Goal: Task Accomplishment & Management: Manage account settings

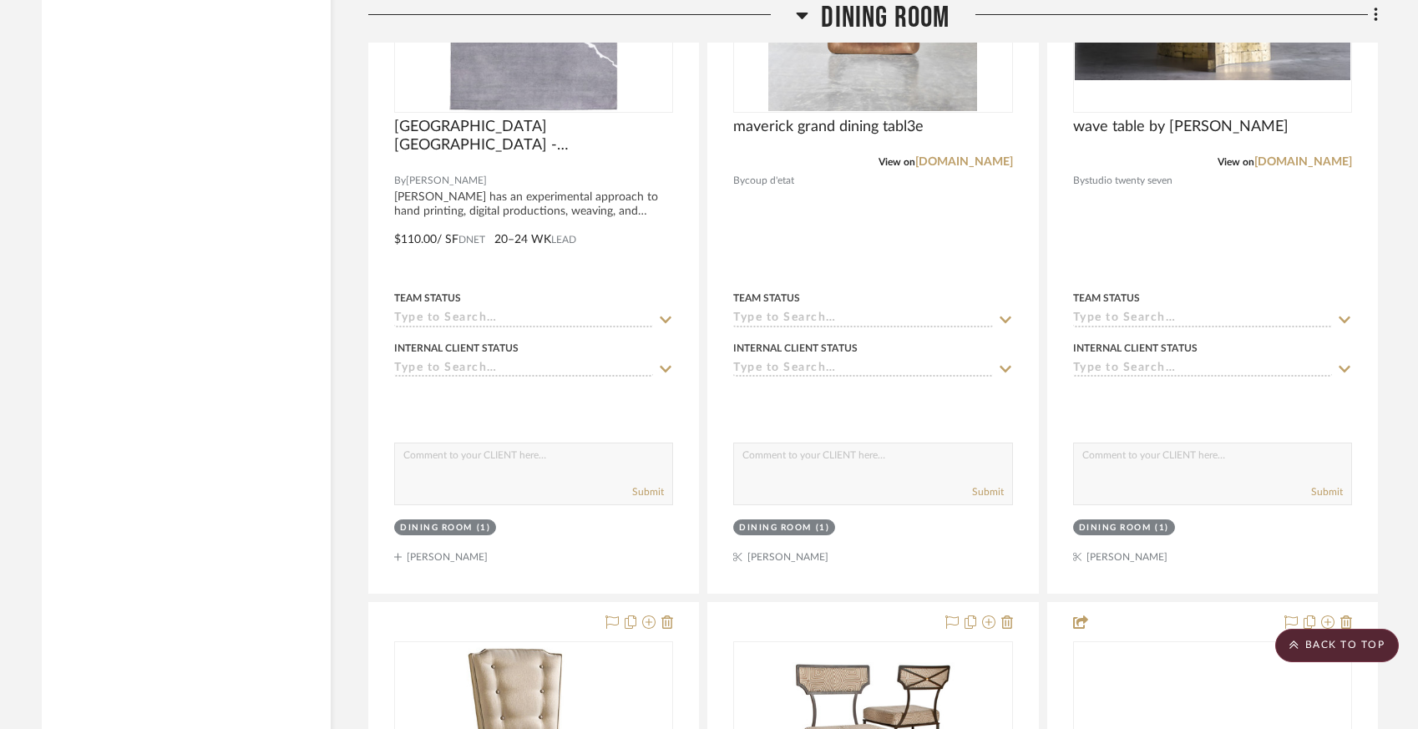
scroll to position [11371, 0]
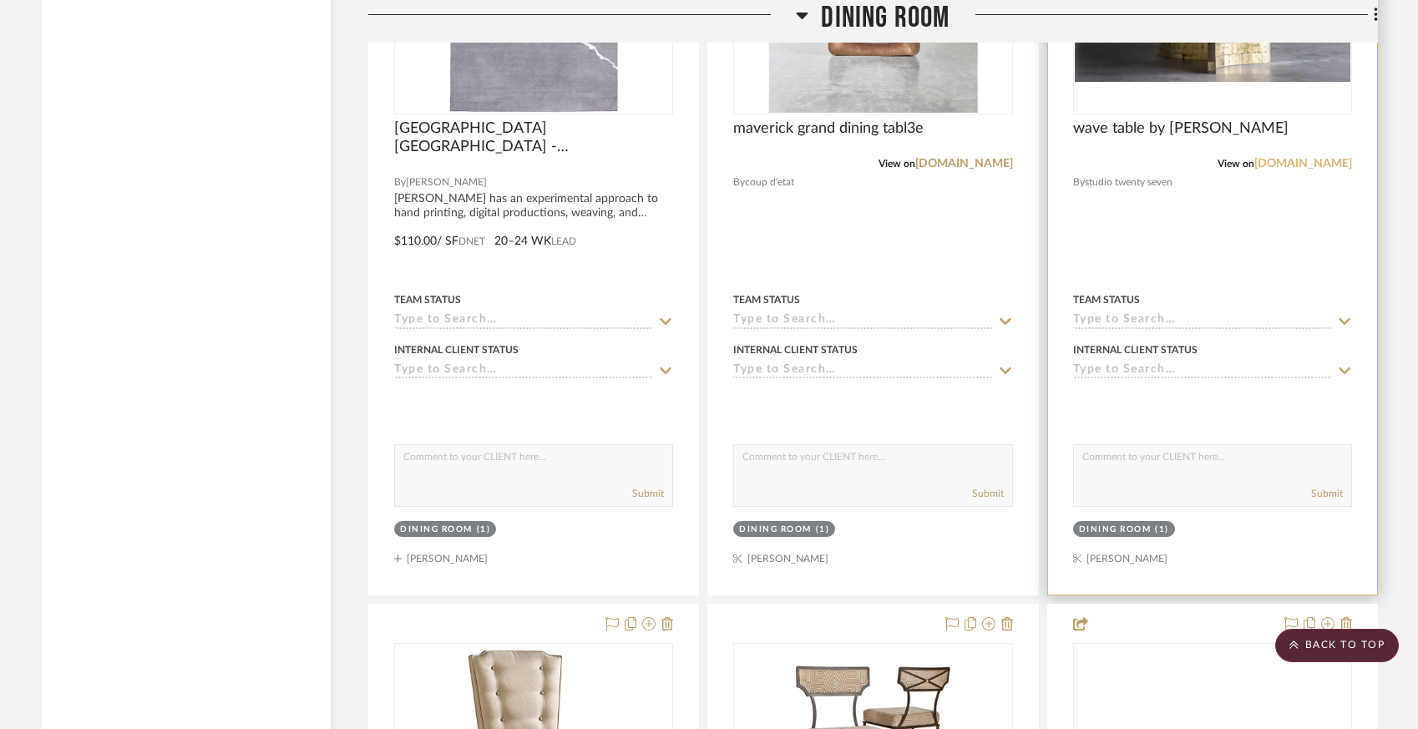
click at [1260, 170] on link "[DOMAIN_NAME]" at bounding box center [1303, 164] width 98 height 12
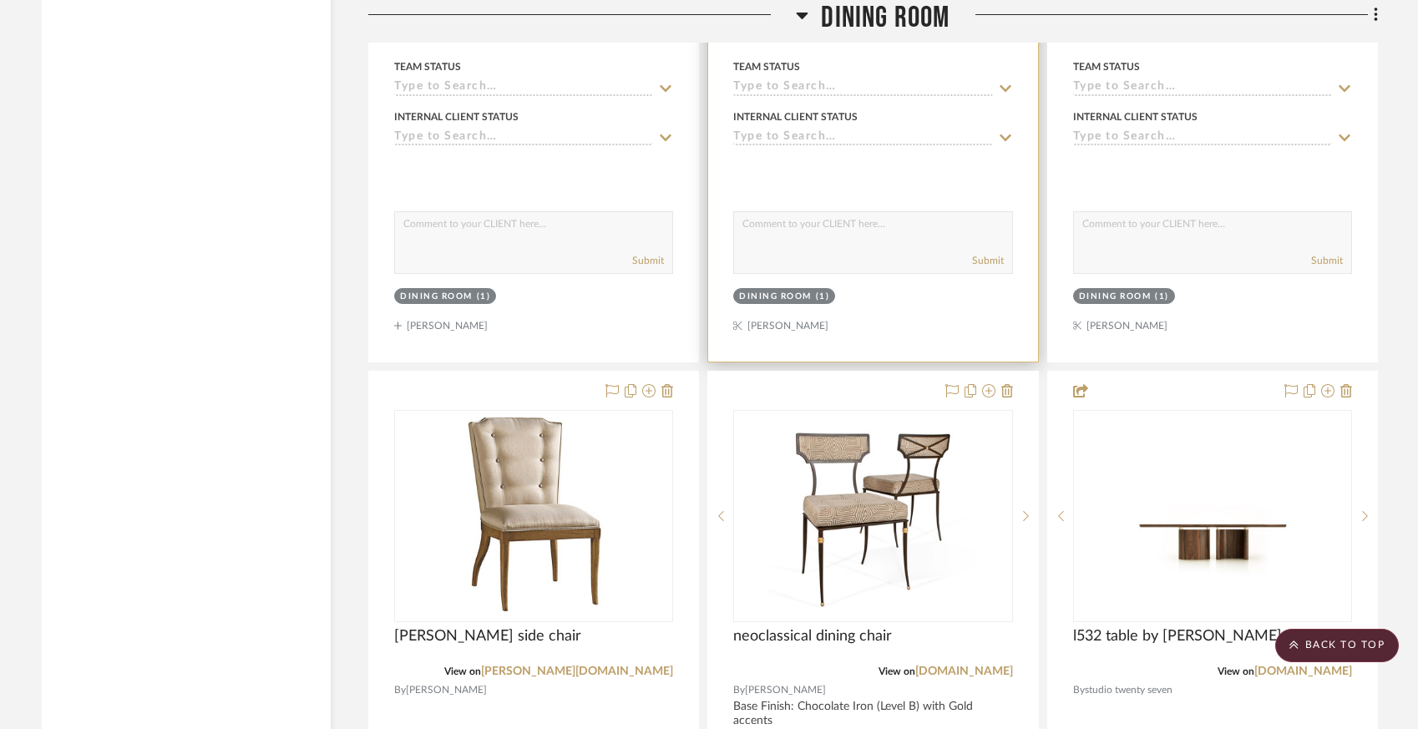
scroll to position [11612, 0]
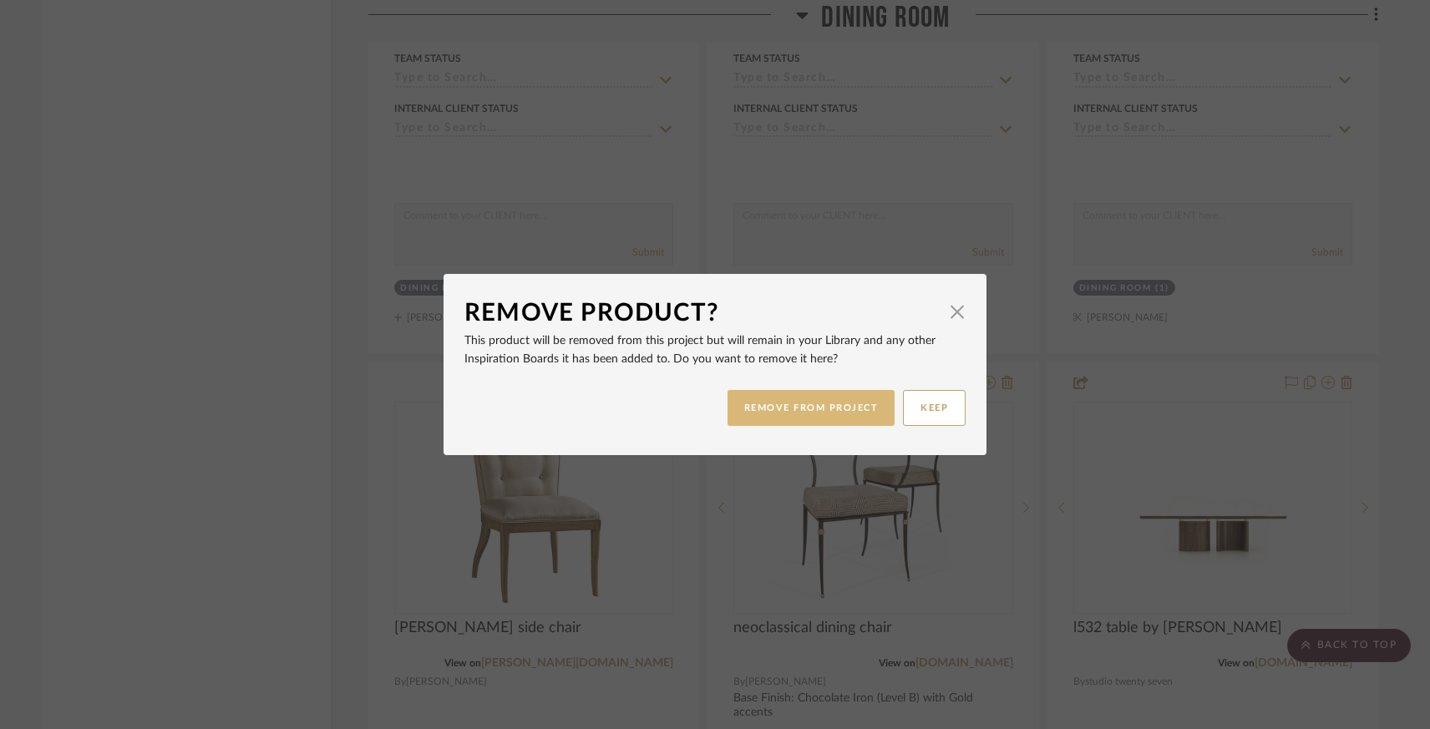
click at [805, 409] on button "REMOVE FROM PROJECT" at bounding box center [811, 408] width 168 height 36
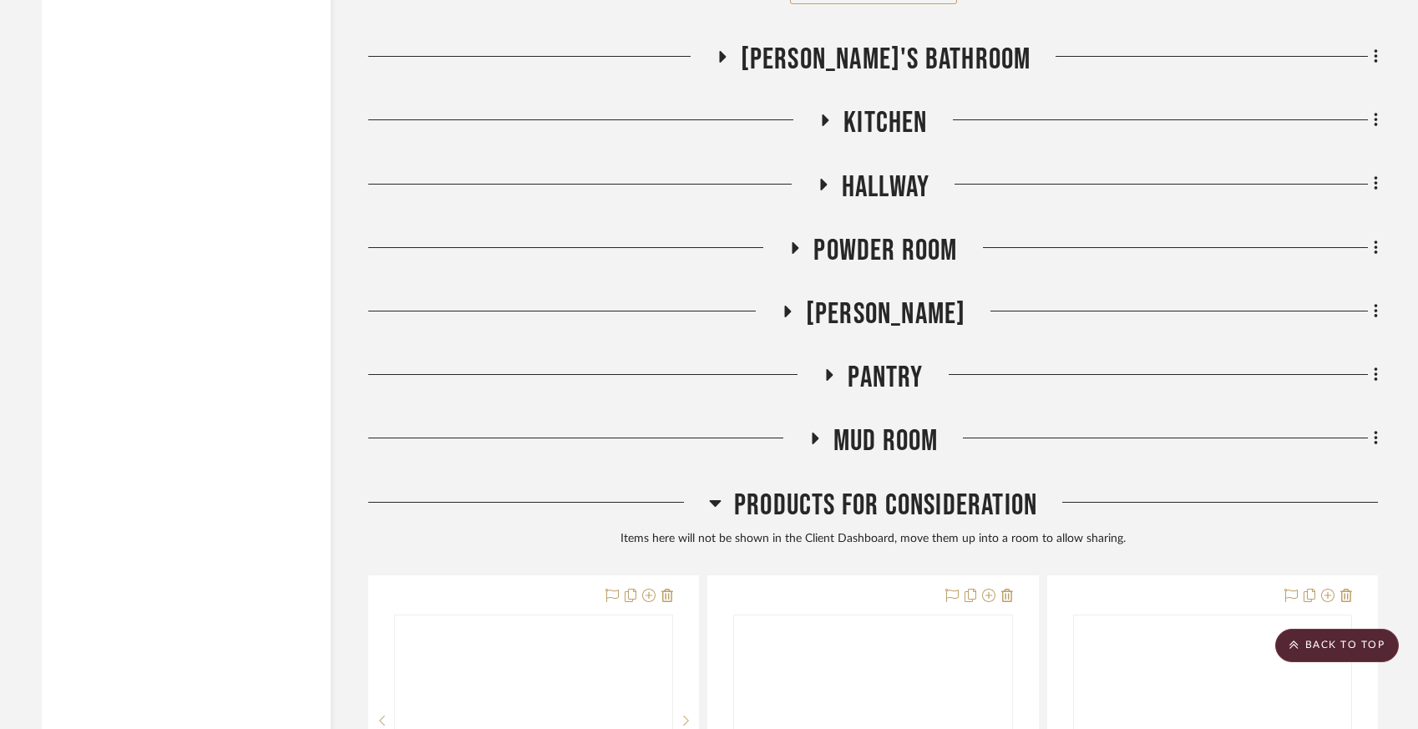
scroll to position [13510, 0]
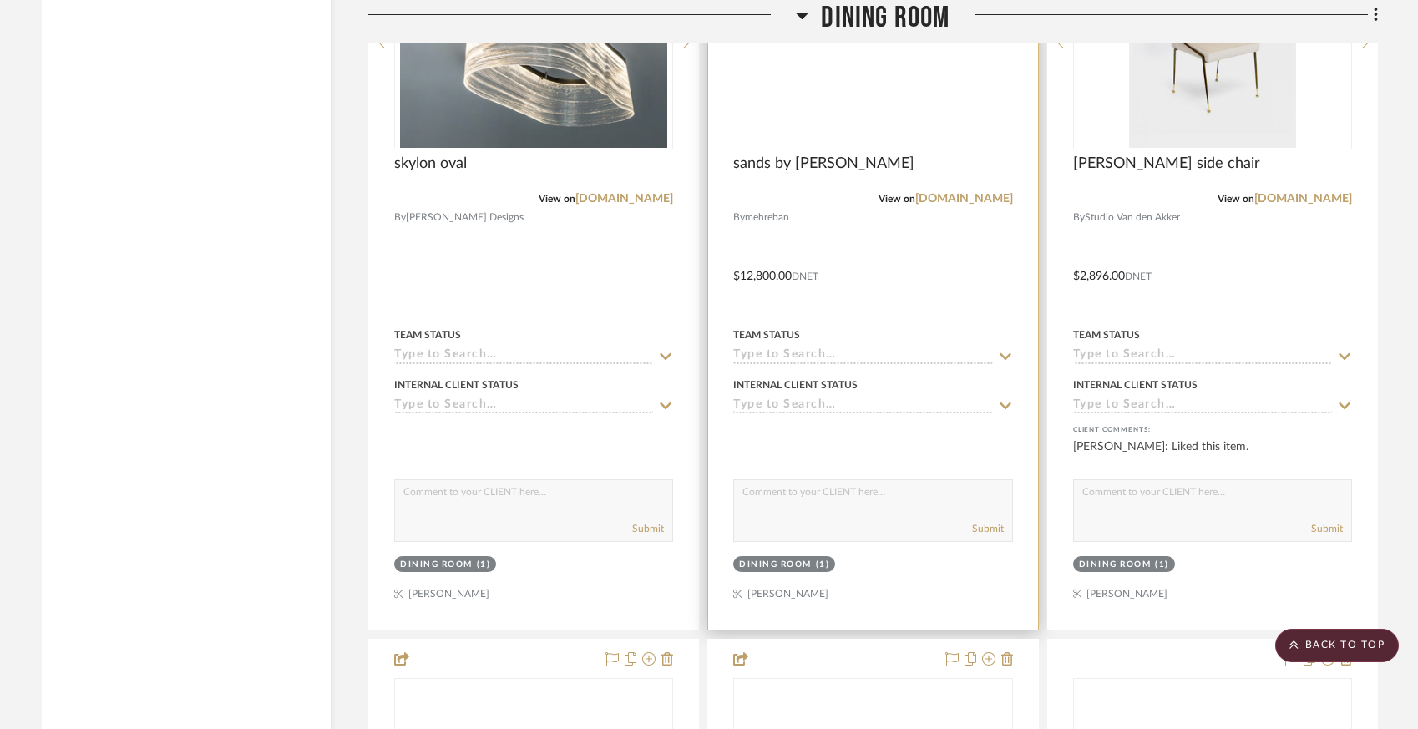
scroll to position [13553, 0]
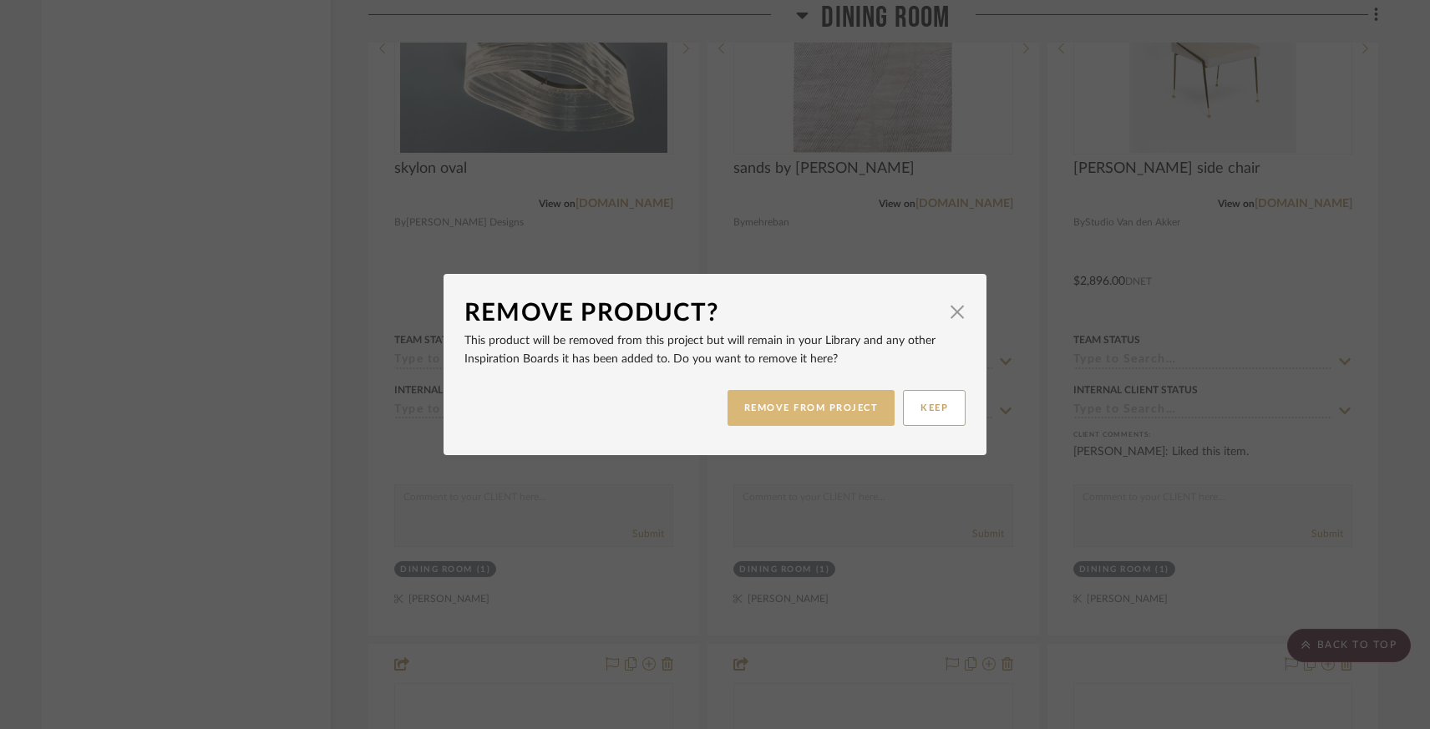
click at [770, 411] on button "REMOVE FROM PROJECT" at bounding box center [811, 408] width 168 height 36
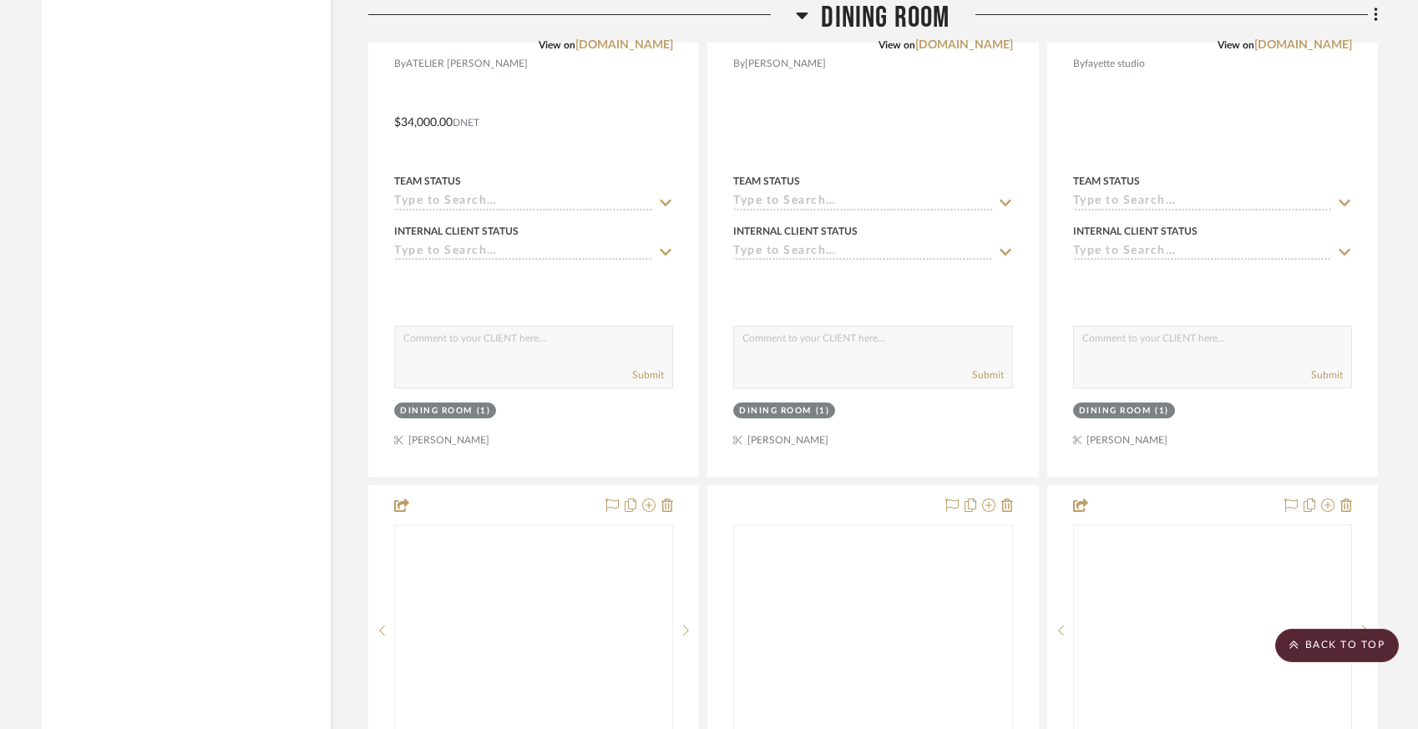
scroll to position [14474, 0]
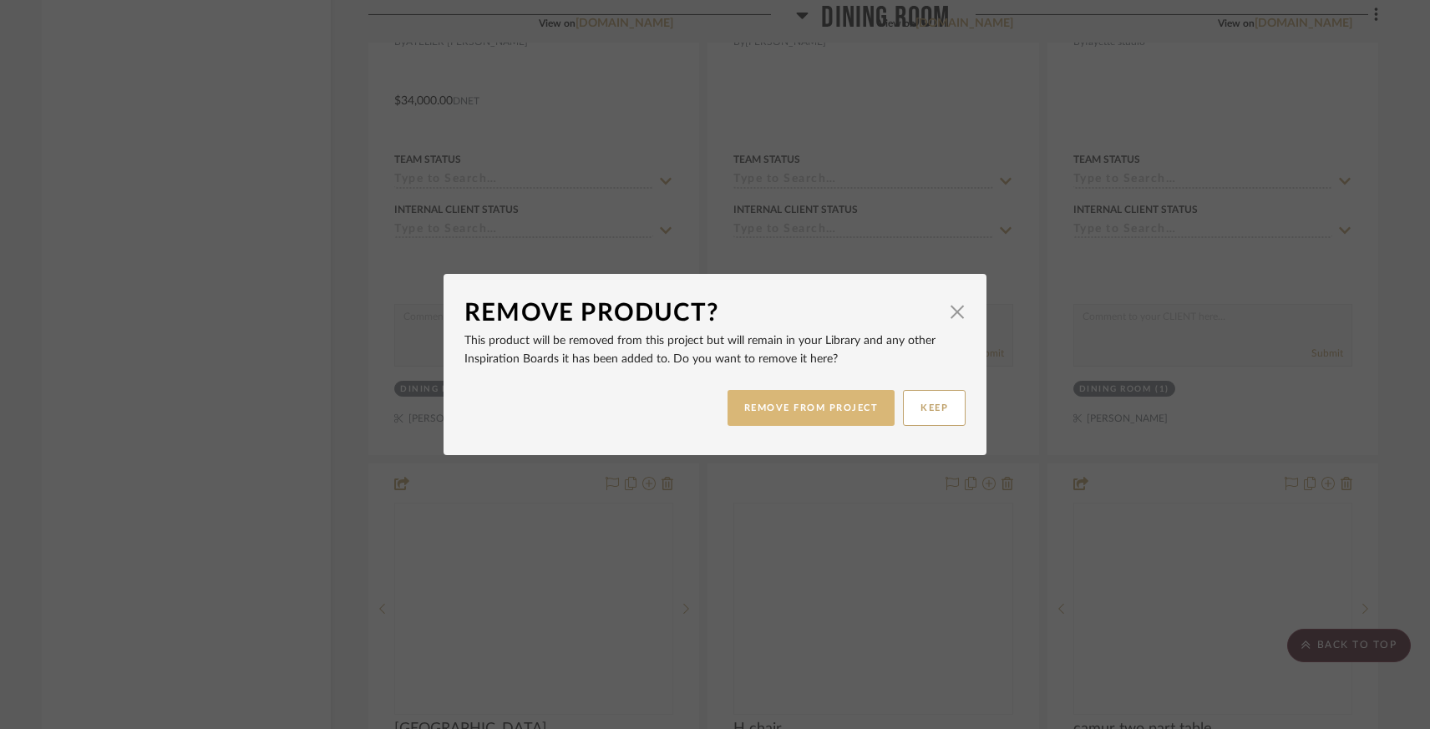
click at [817, 396] on button "REMOVE FROM PROJECT" at bounding box center [811, 408] width 168 height 36
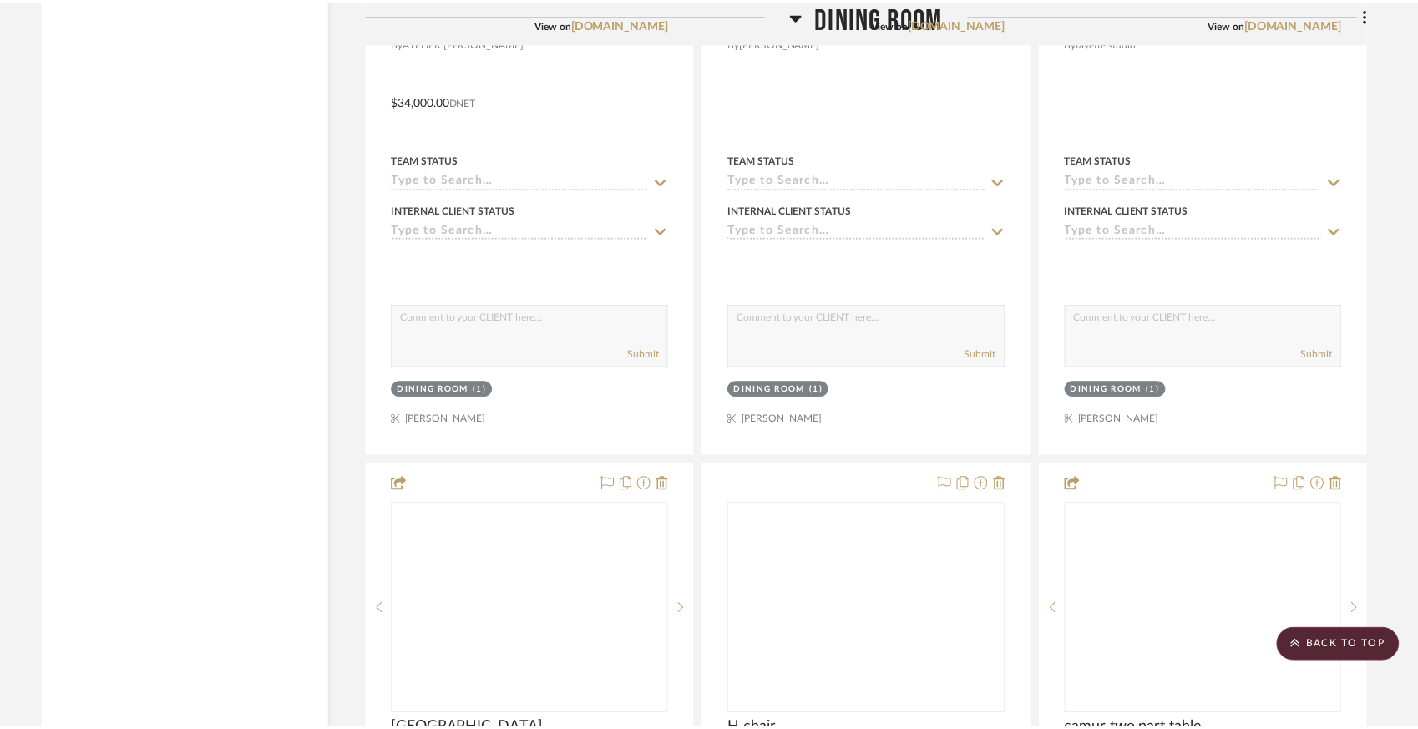
scroll to position [14474, 0]
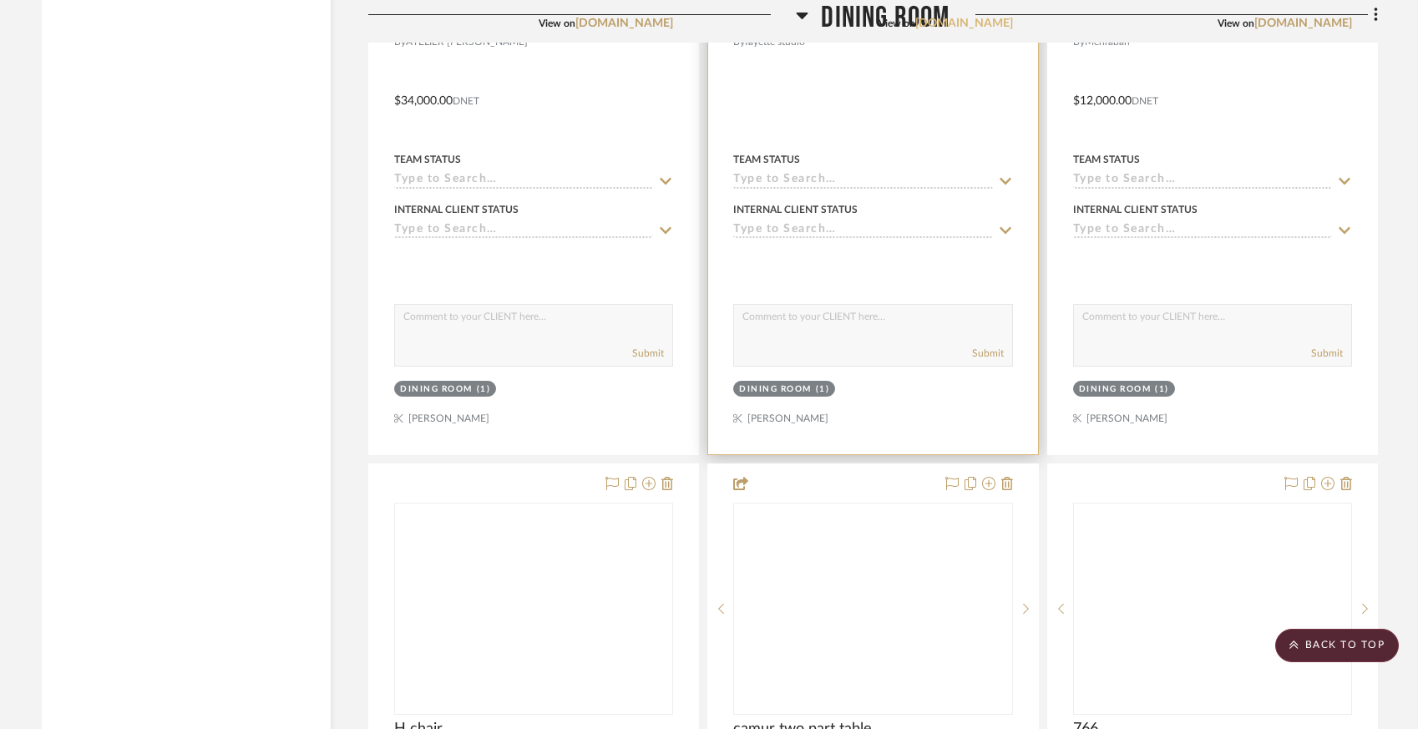
click at [935, 29] on link "[DOMAIN_NAME]" at bounding box center [964, 24] width 98 height 12
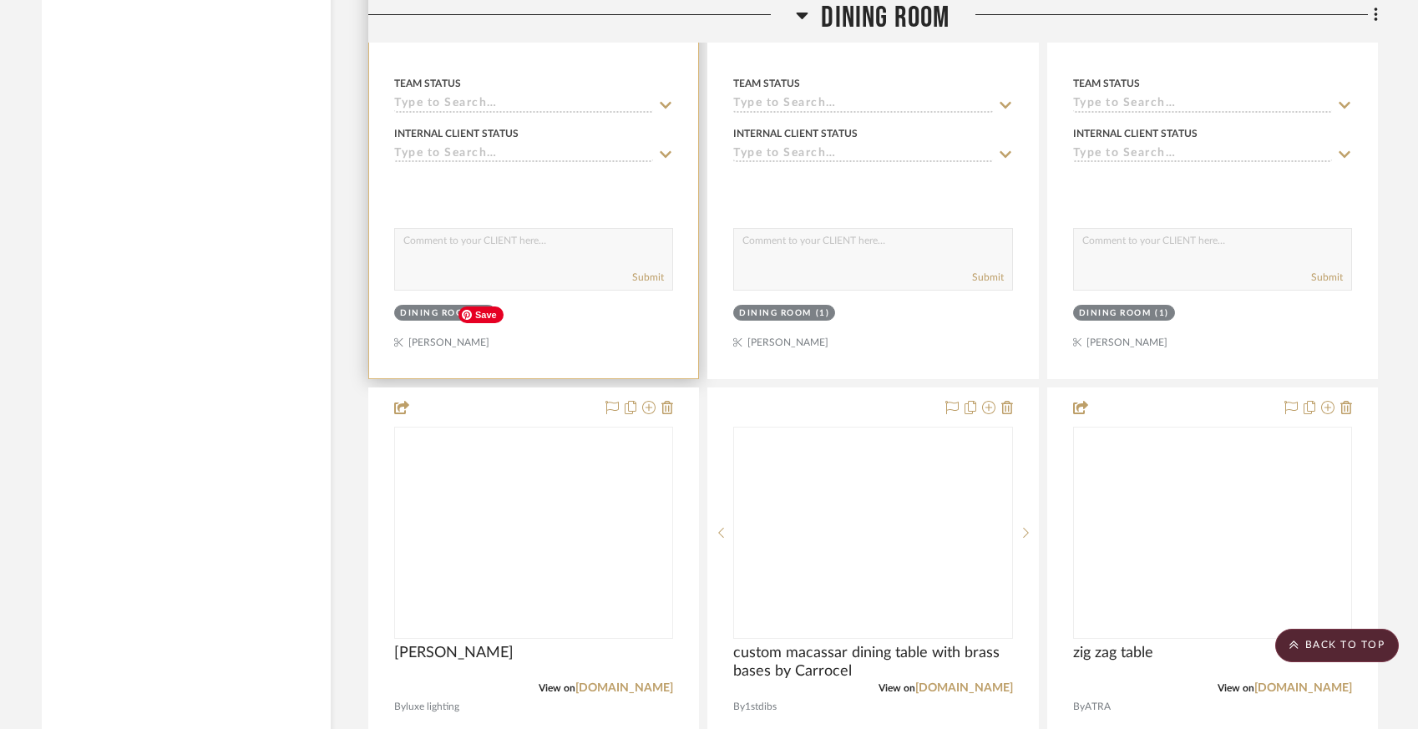
scroll to position [15293, 0]
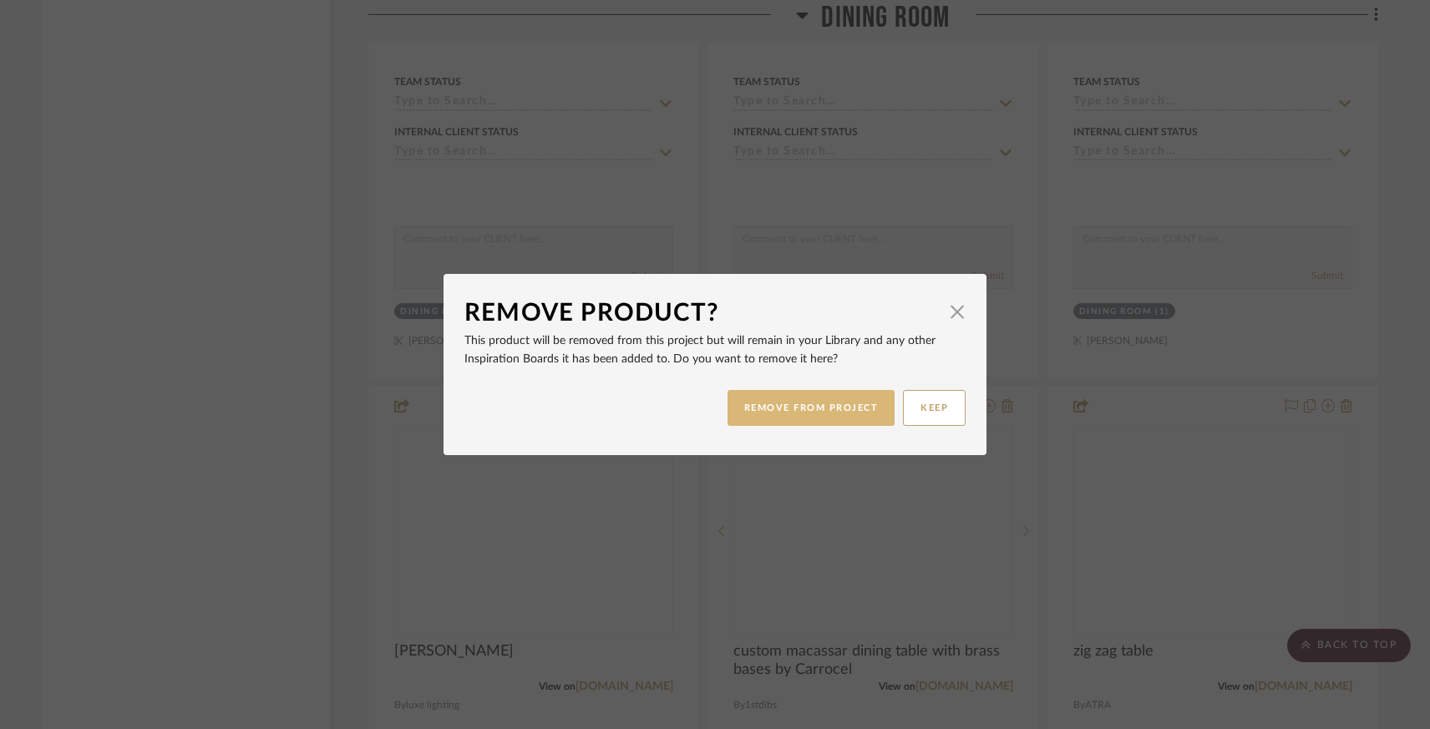
click at [762, 412] on button "REMOVE FROM PROJECT" at bounding box center [811, 408] width 168 height 36
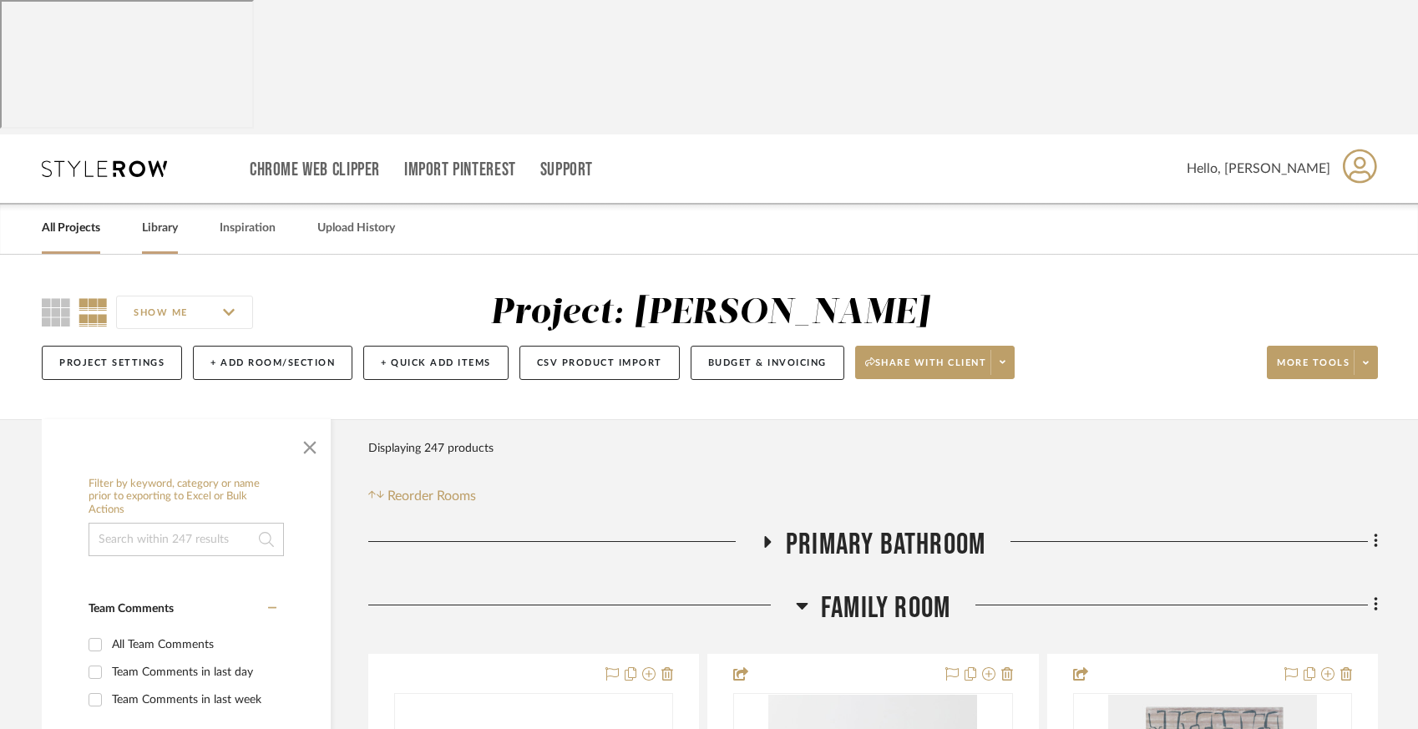
click at [159, 217] on link "Library" at bounding box center [160, 228] width 36 height 23
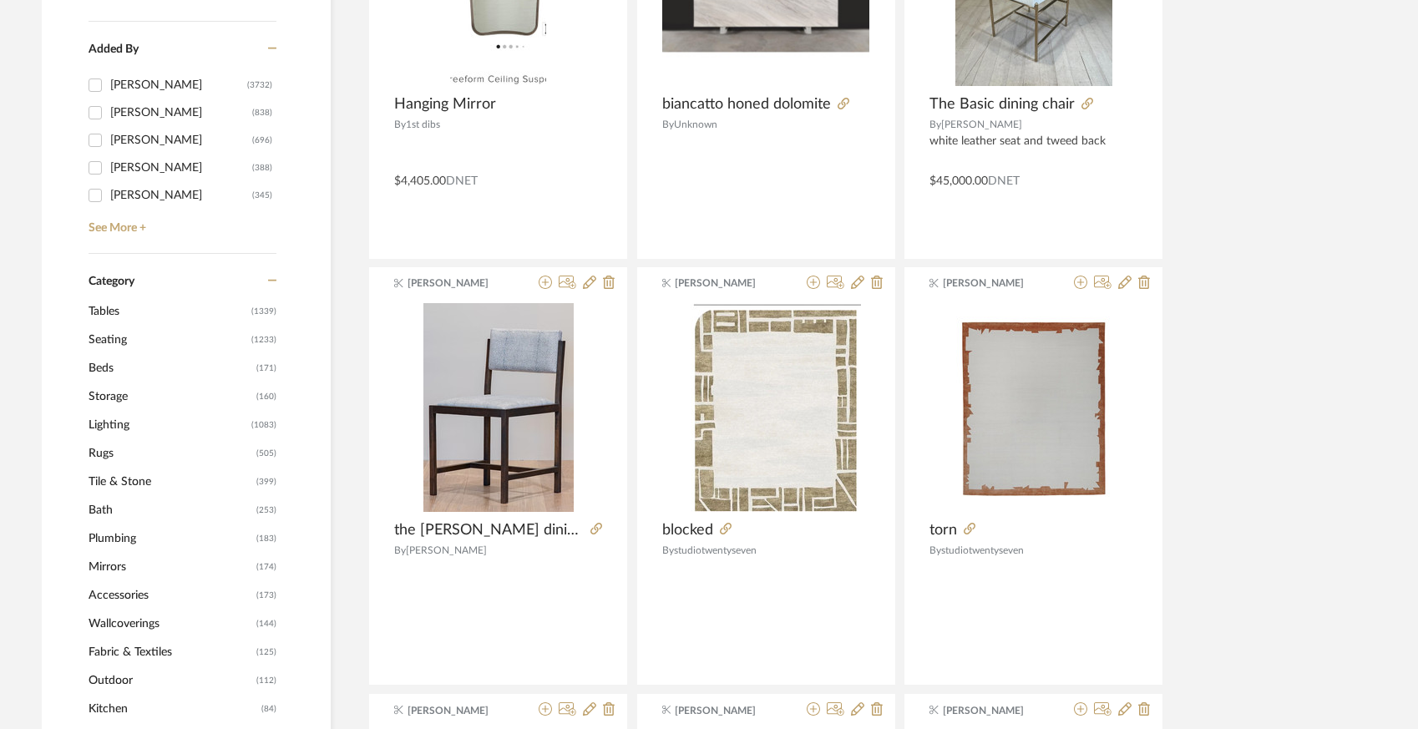
scroll to position [610, 0]
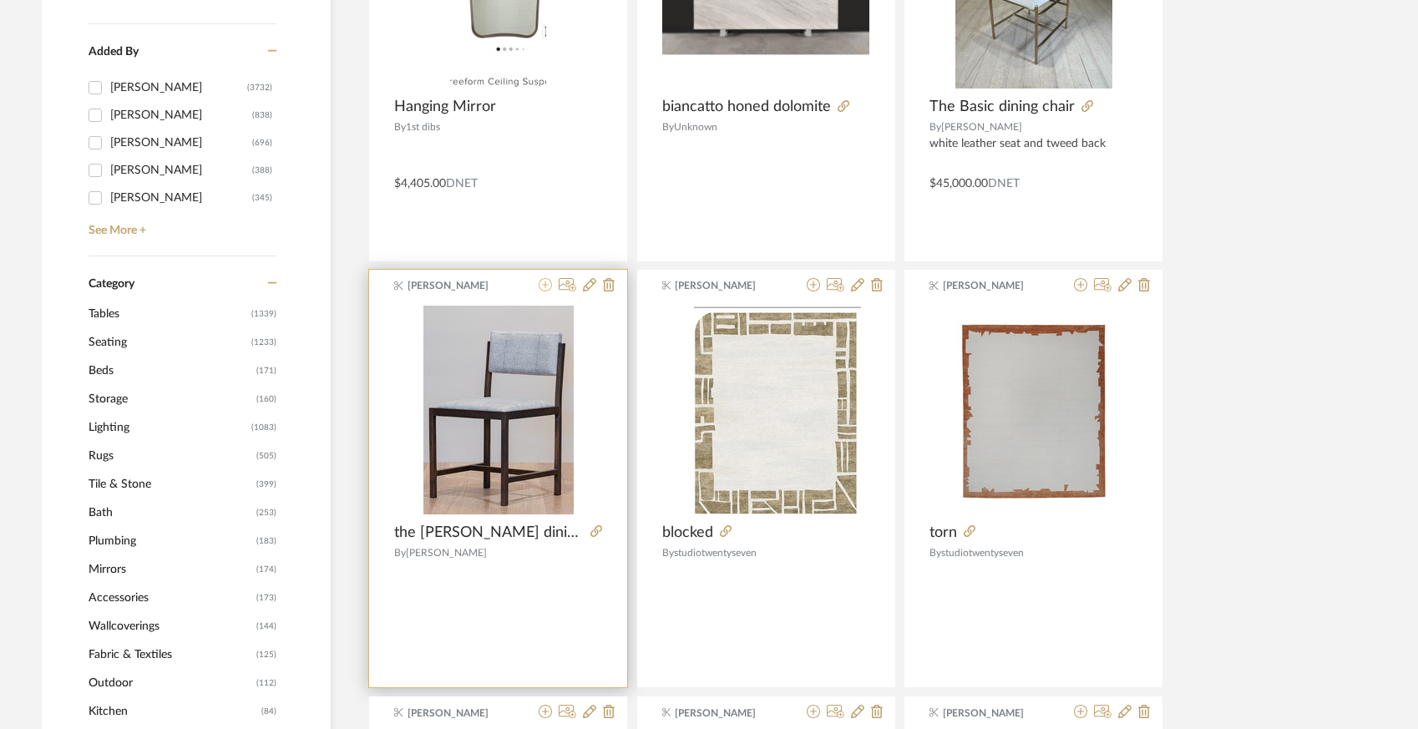
click at [544, 278] on icon at bounding box center [545, 284] width 13 height 13
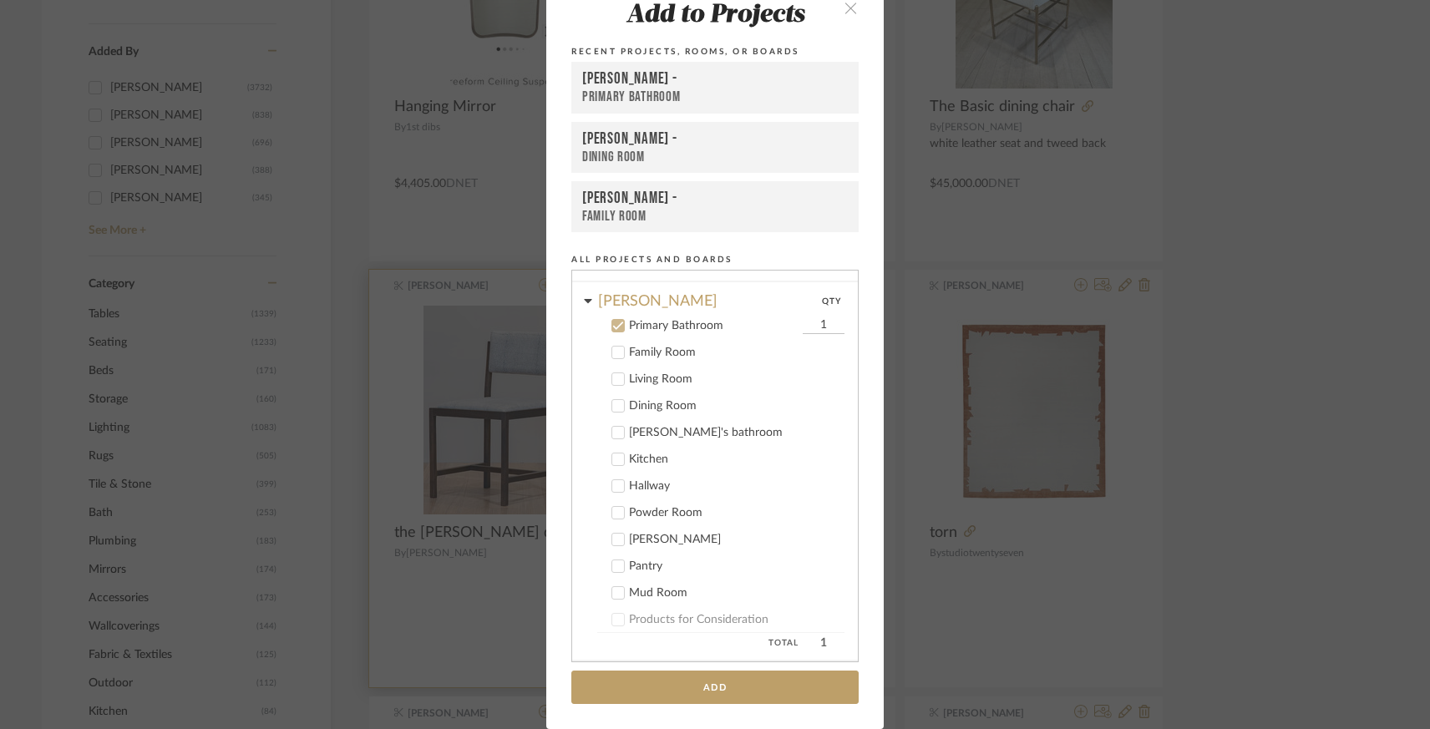
scroll to position [116, 0]
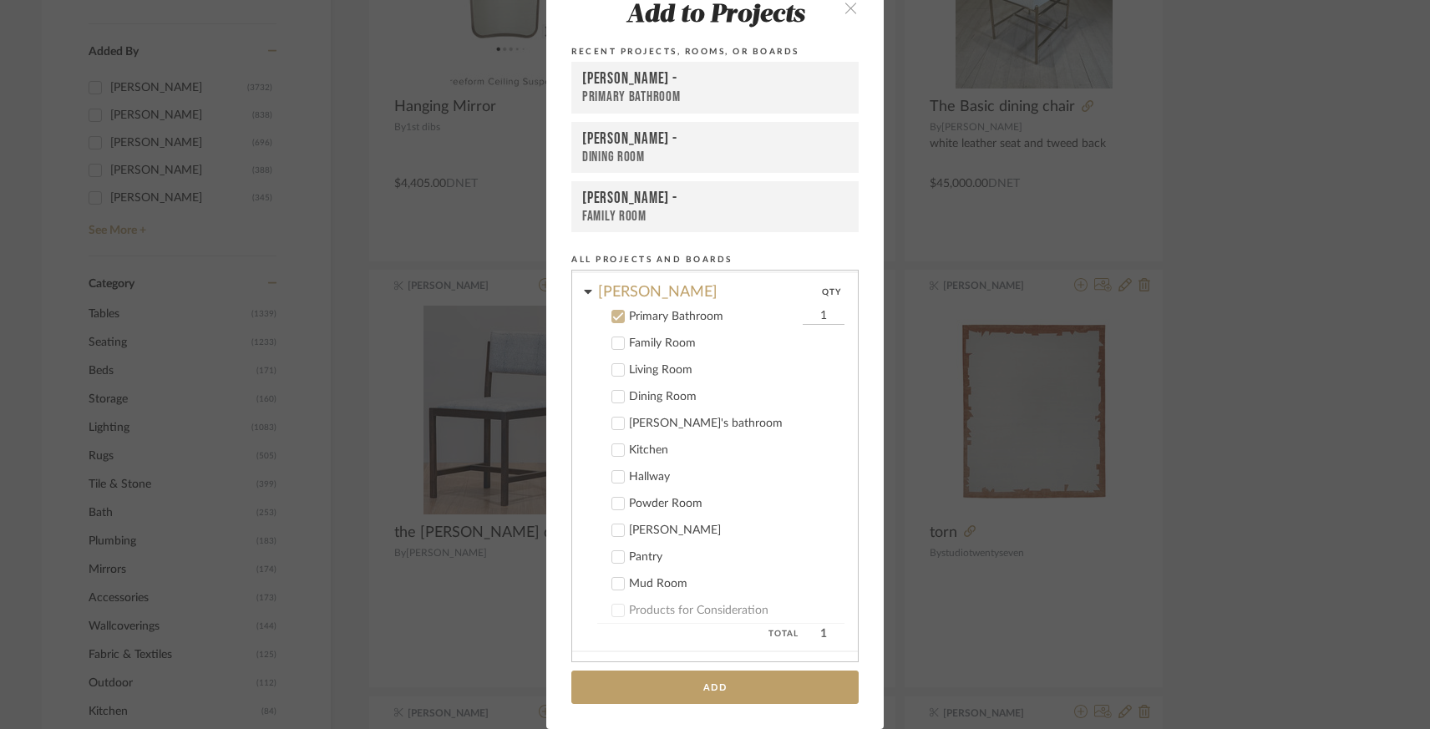
click at [613, 318] on icon at bounding box center [618, 317] width 11 height 8
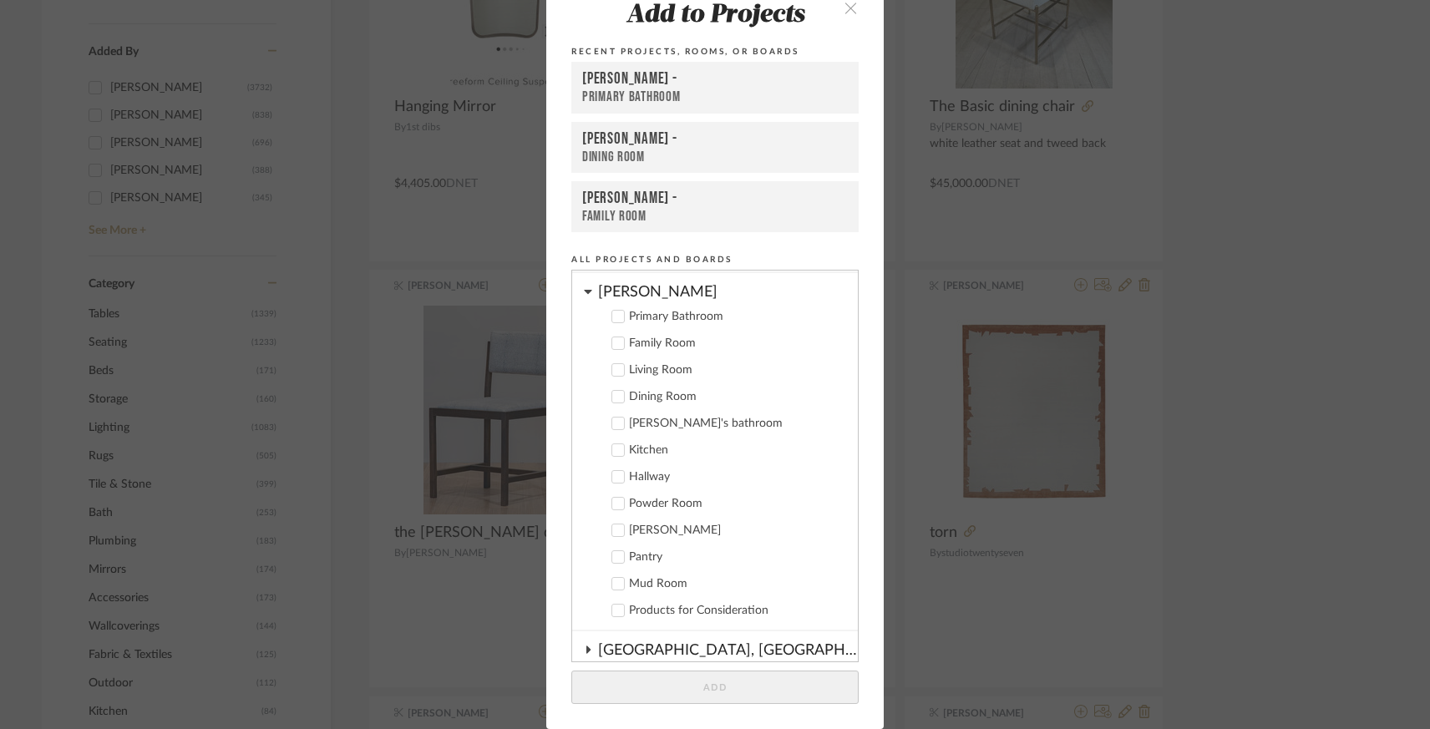
click at [618, 396] on div at bounding box center [617, 396] width 13 height 13
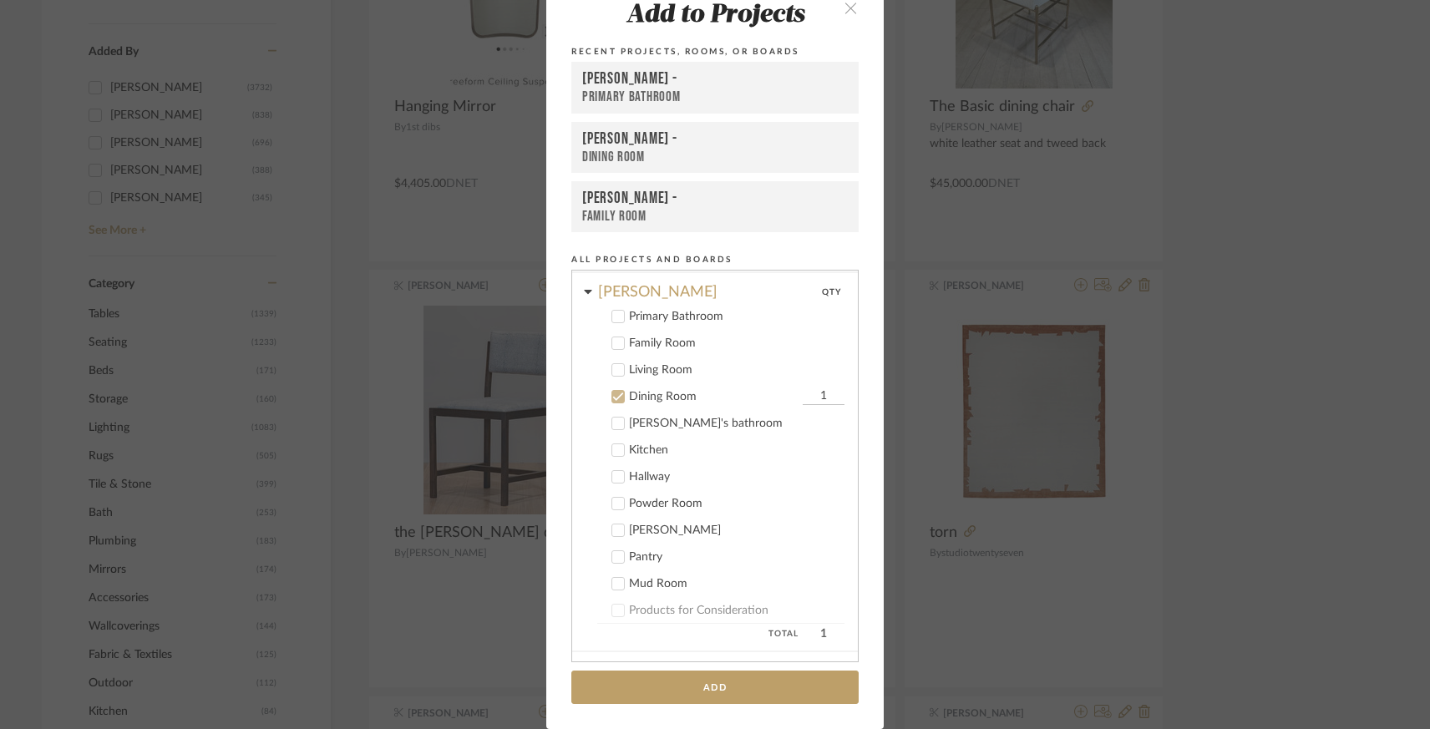
click at [642, 706] on add-to "Add to Projects Recent Projects, Rooms, or Boards [PERSON_NAME] - Primary Bathr…" at bounding box center [714, 352] width 337 height 754
click at [641, 690] on button "Add" at bounding box center [714, 688] width 287 height 34
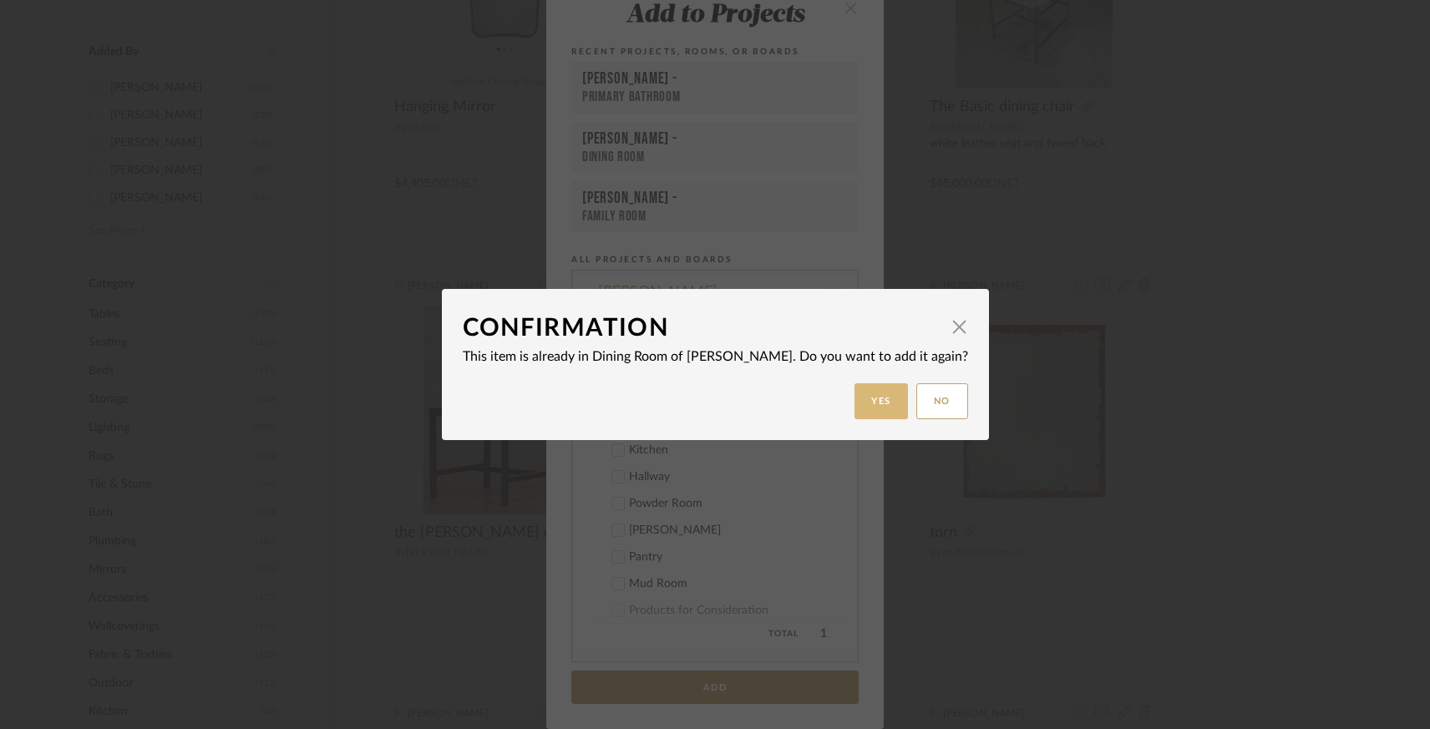
click at [854, 400] on button "Yes" at bounding box center [880, 401] width 53 height 36
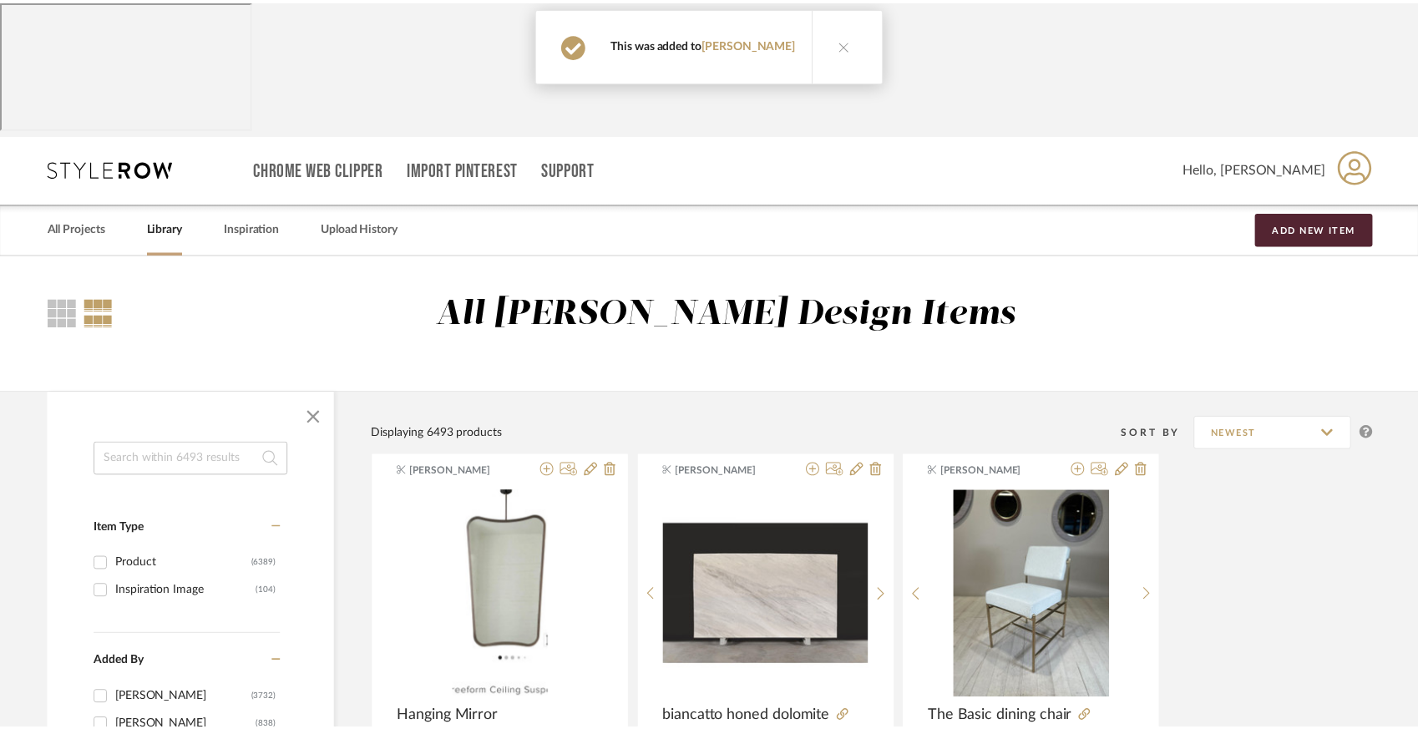
scroll to position [610, 0]
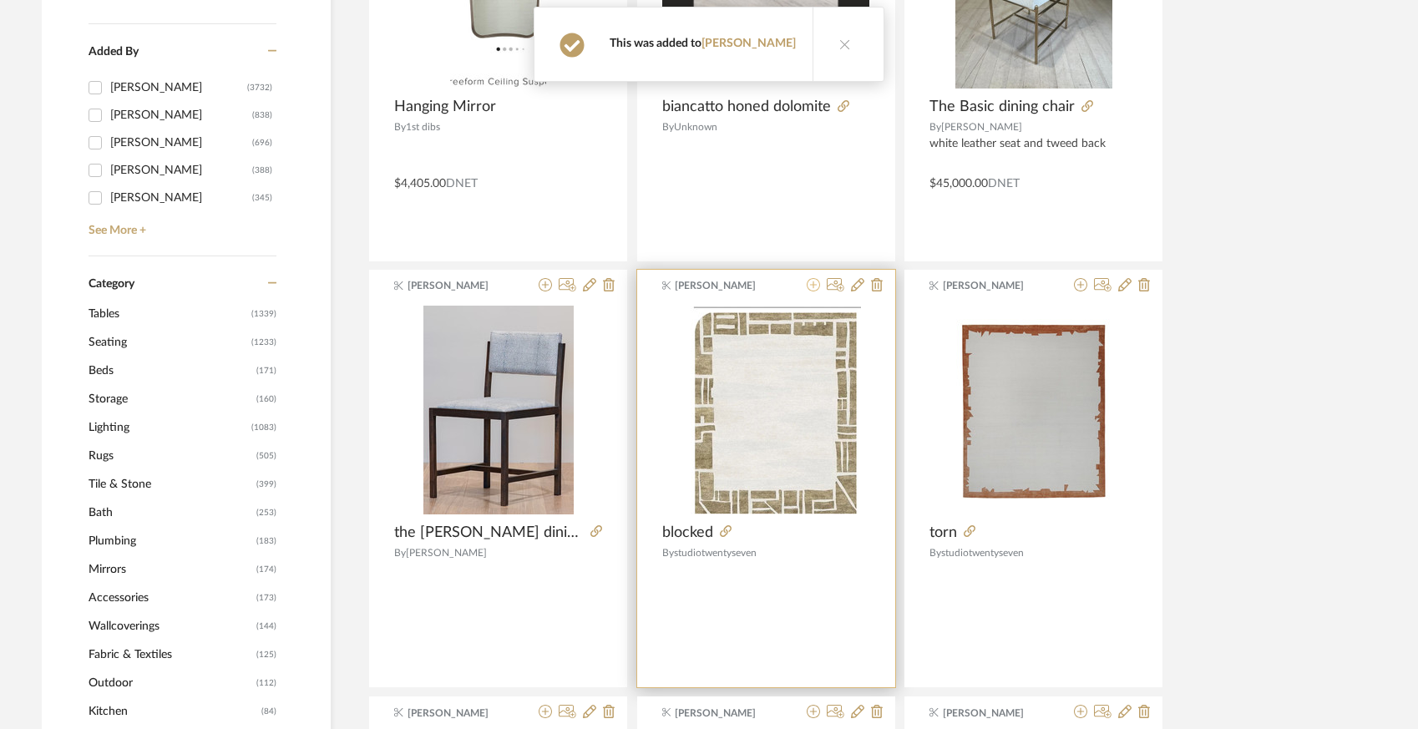
click at [809, 278] on icon at bounding box center [813, 284] width 13 height 13
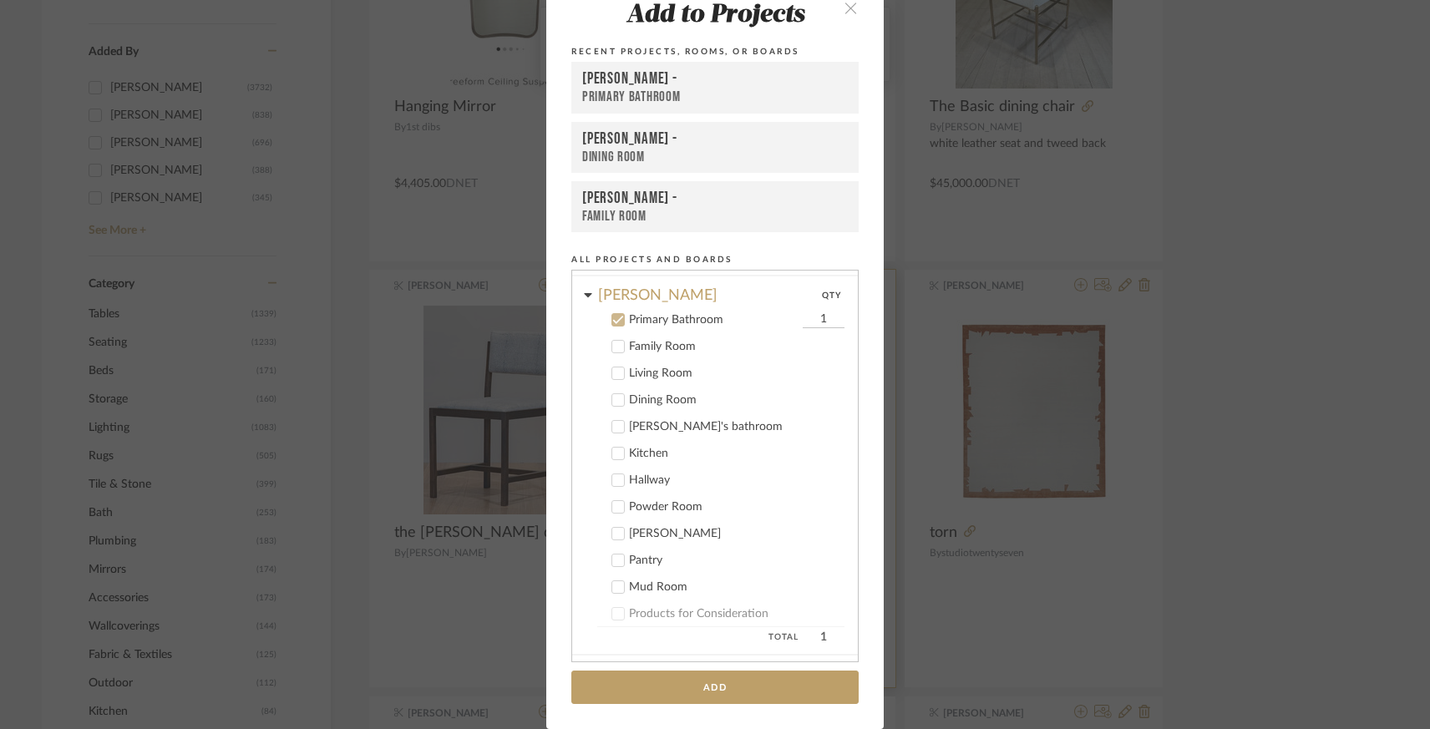
scroll to position [116, 0]
click at [612, 393] on icon at bounding box center [618, 397] width 12 height 12
click at [613, 317] on icon at bounding box center [618, 317] width 11 height 8
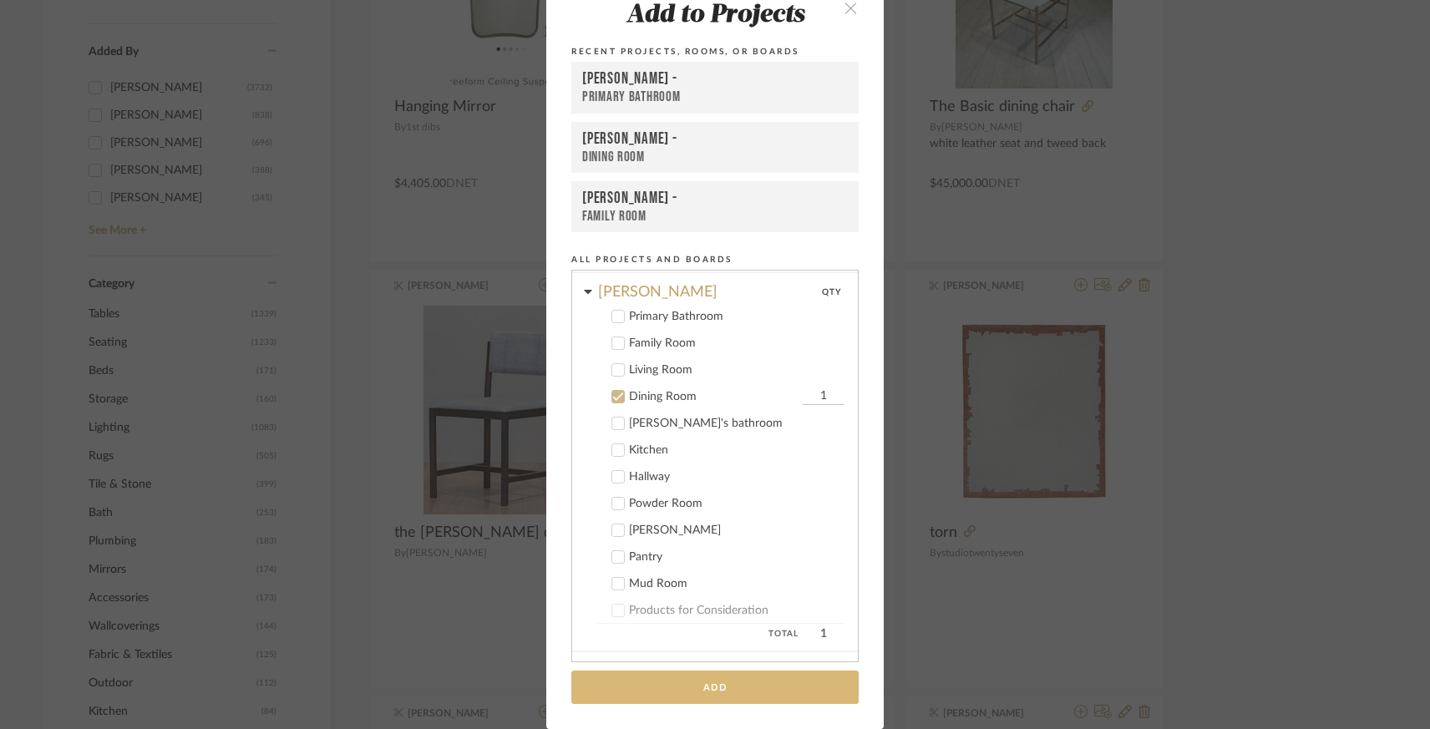
click at [707, 683] on button "Add" at bounding box center [714, 688] width 287 height 34
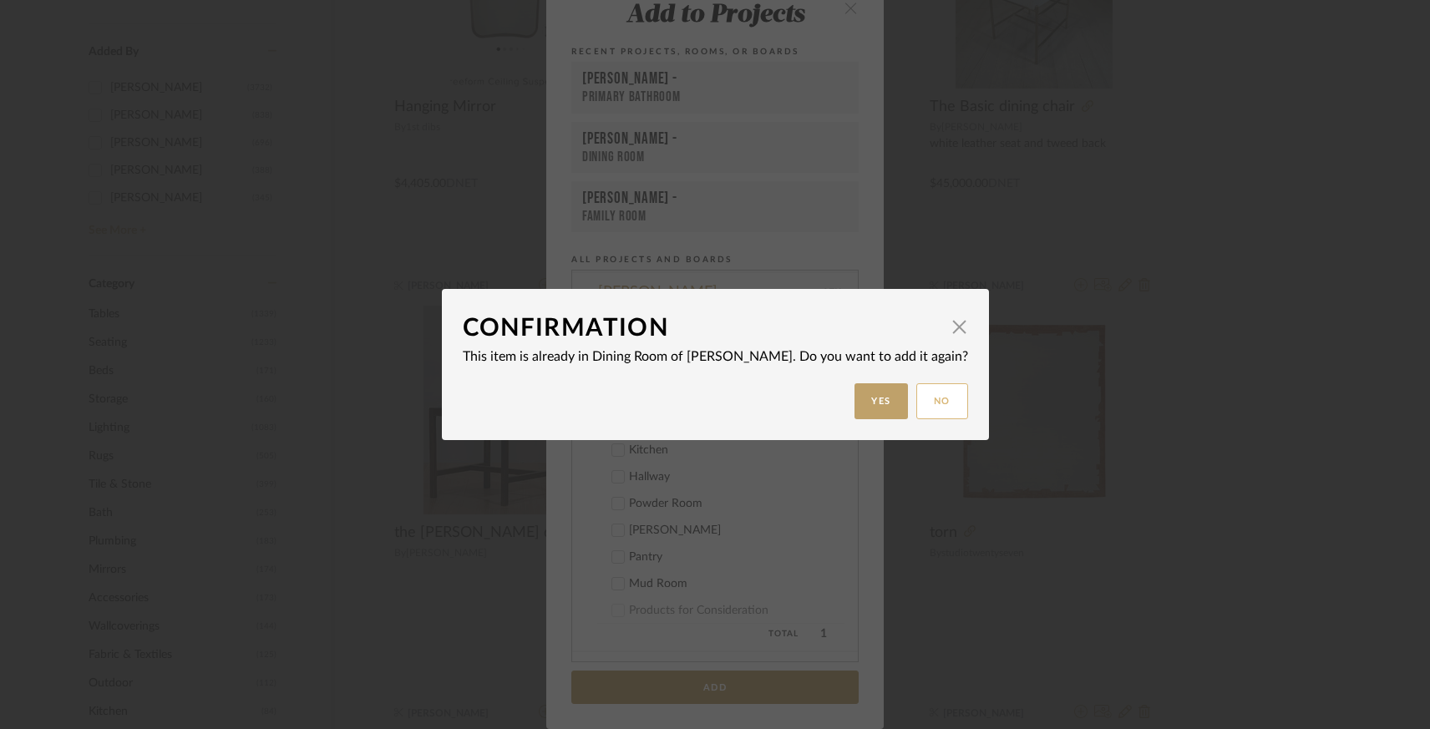
click at [916, 408] on button "No" at bounding box center [942, 401] width 52 height 36
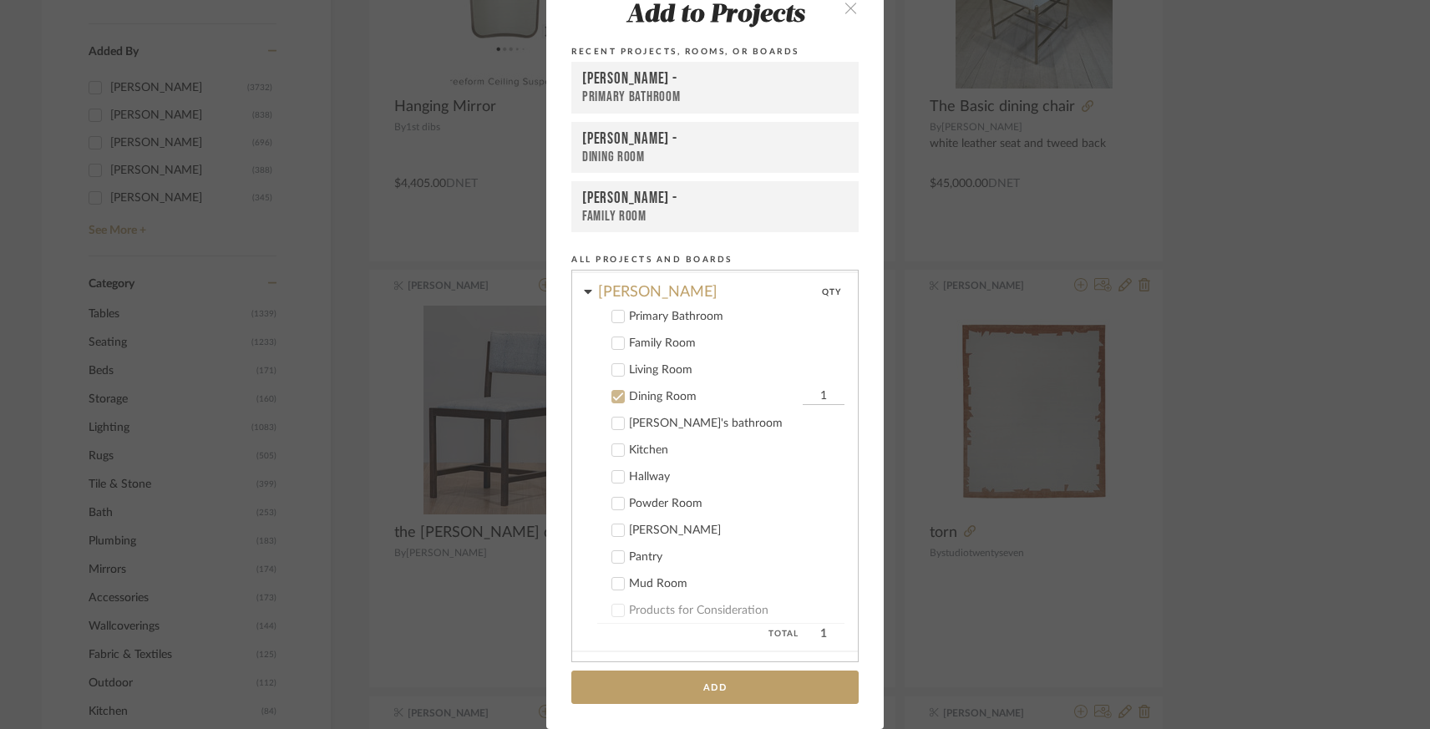
click at [1056, 499] on div "Add to Projects Recent Projects, Rooms, or Boards [PERSON_NAME] - Primary Bathr…" at bounding box center [715, 364] width 1430 height 729
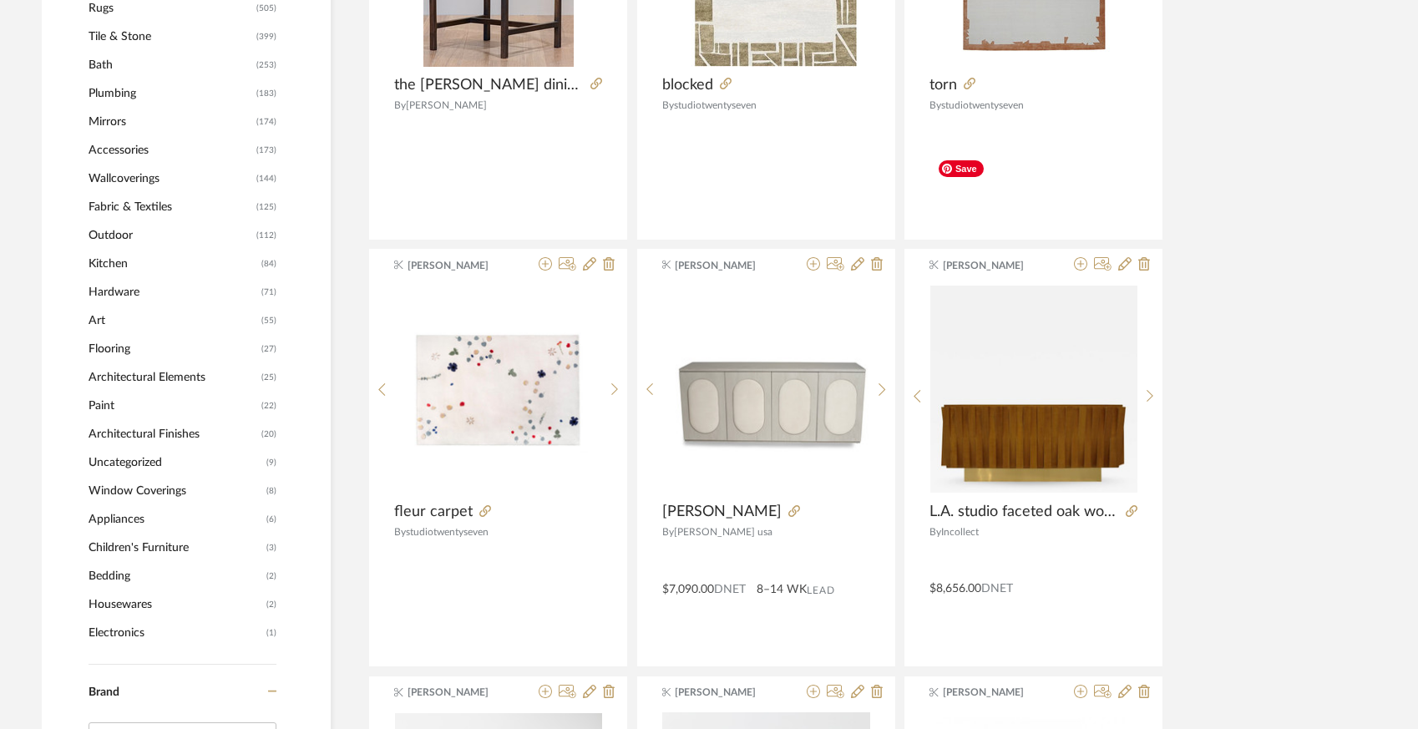
scroll to position [1057, 0]
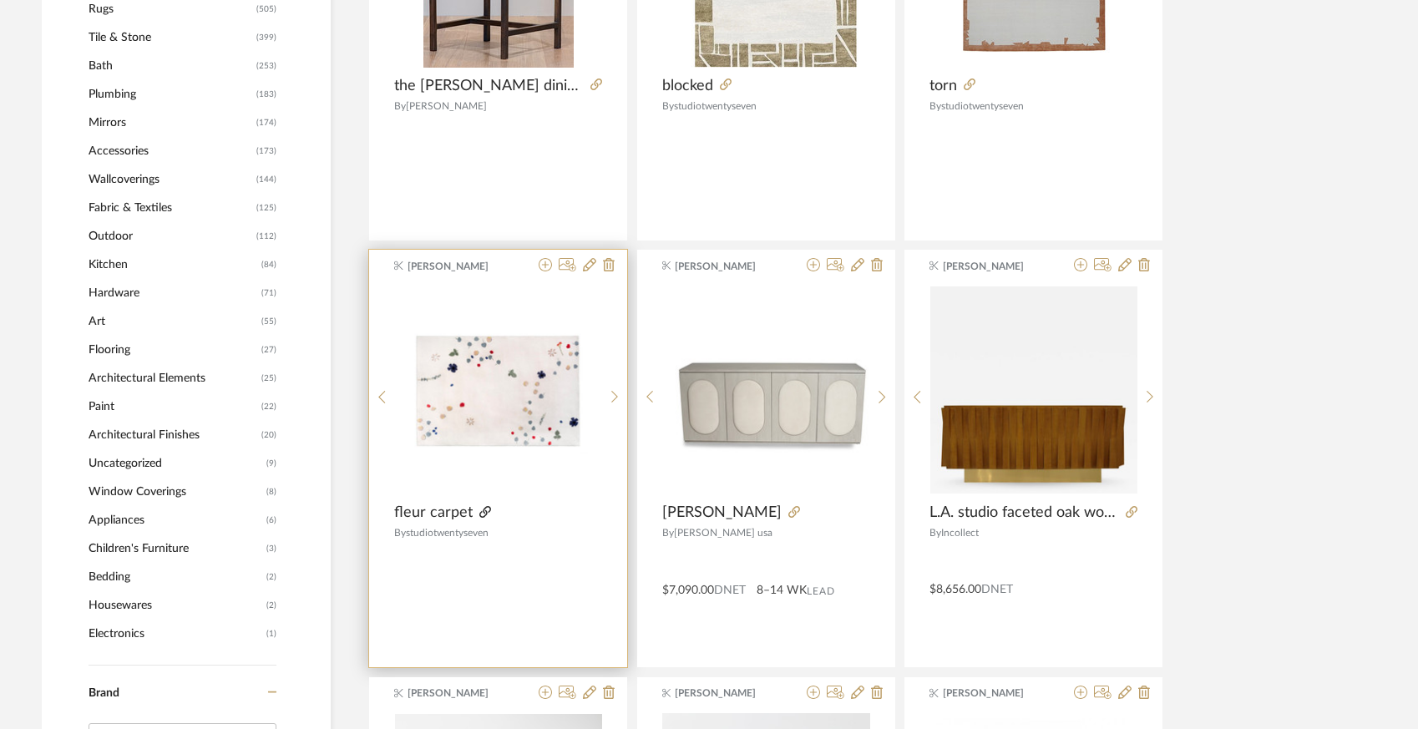
click at [479, 506] on icon at bounding box center [485, 512] width 12 height 12
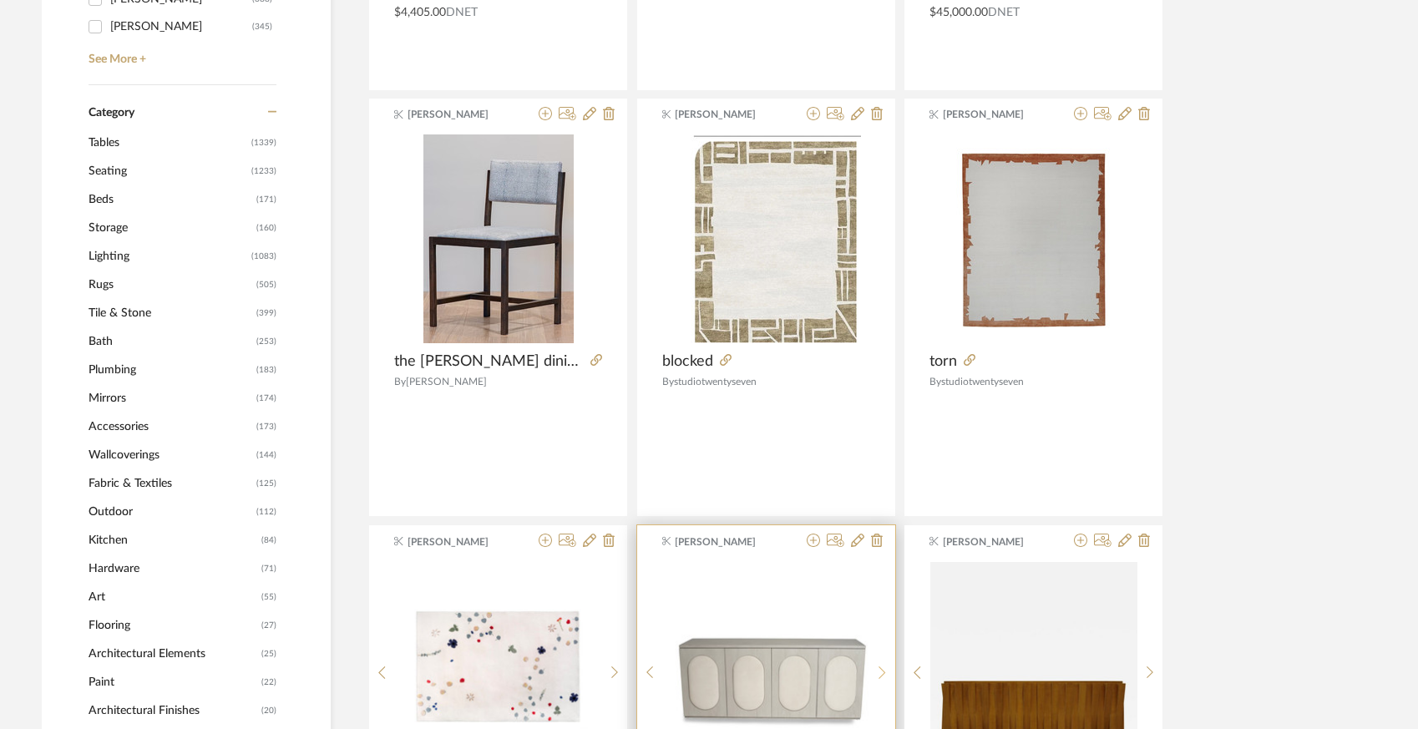
scroll to position [757, 0]
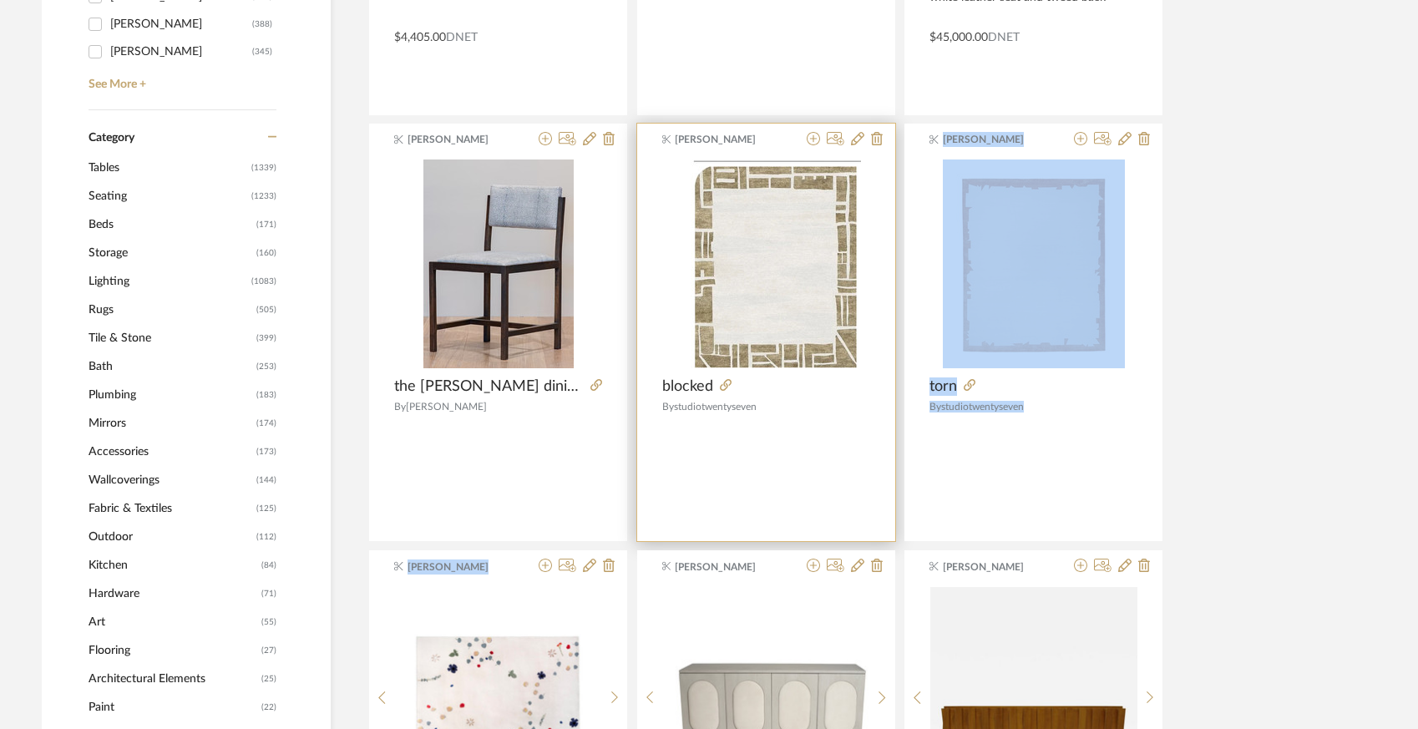
drag, startPoint x: 487, startPoint y: 666, endPoint x: 639, endPoint y: 367, distance: 335.4
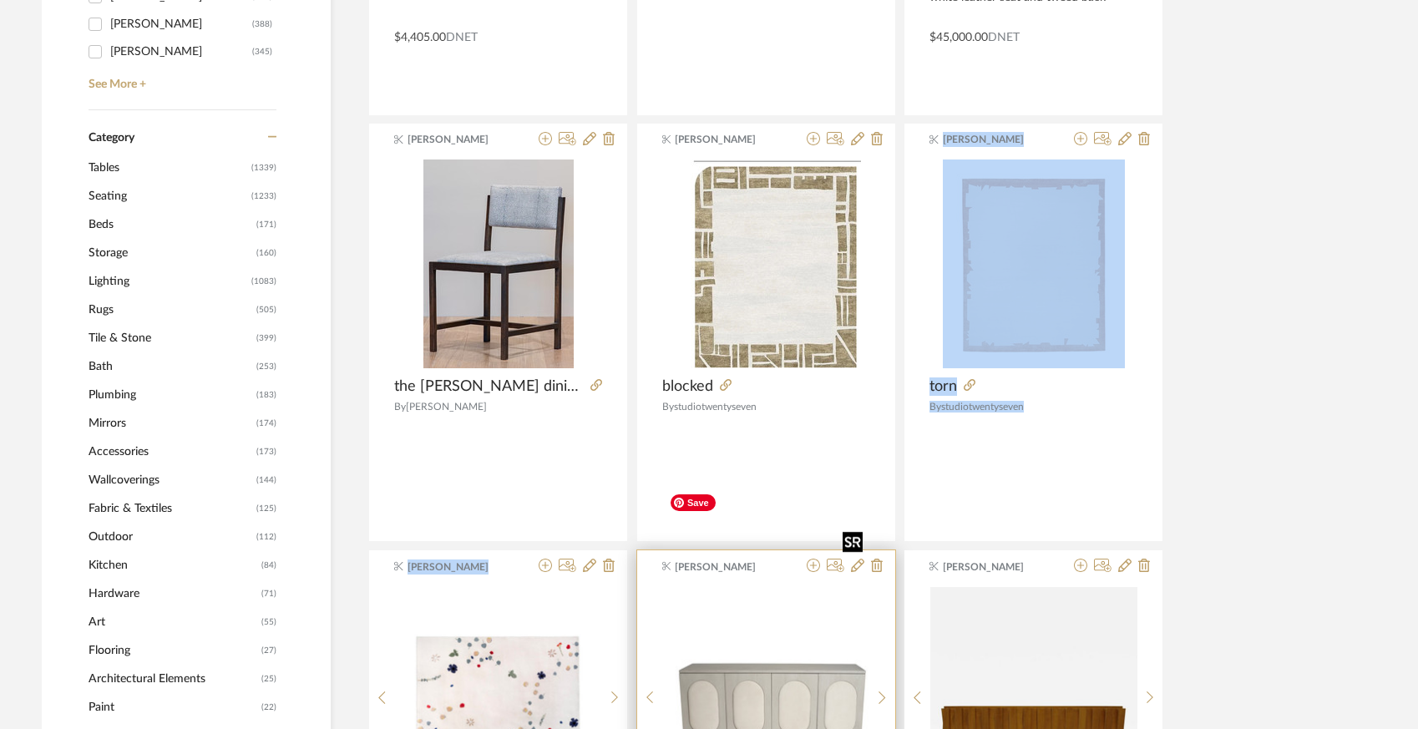
scroll to position [0, 0]
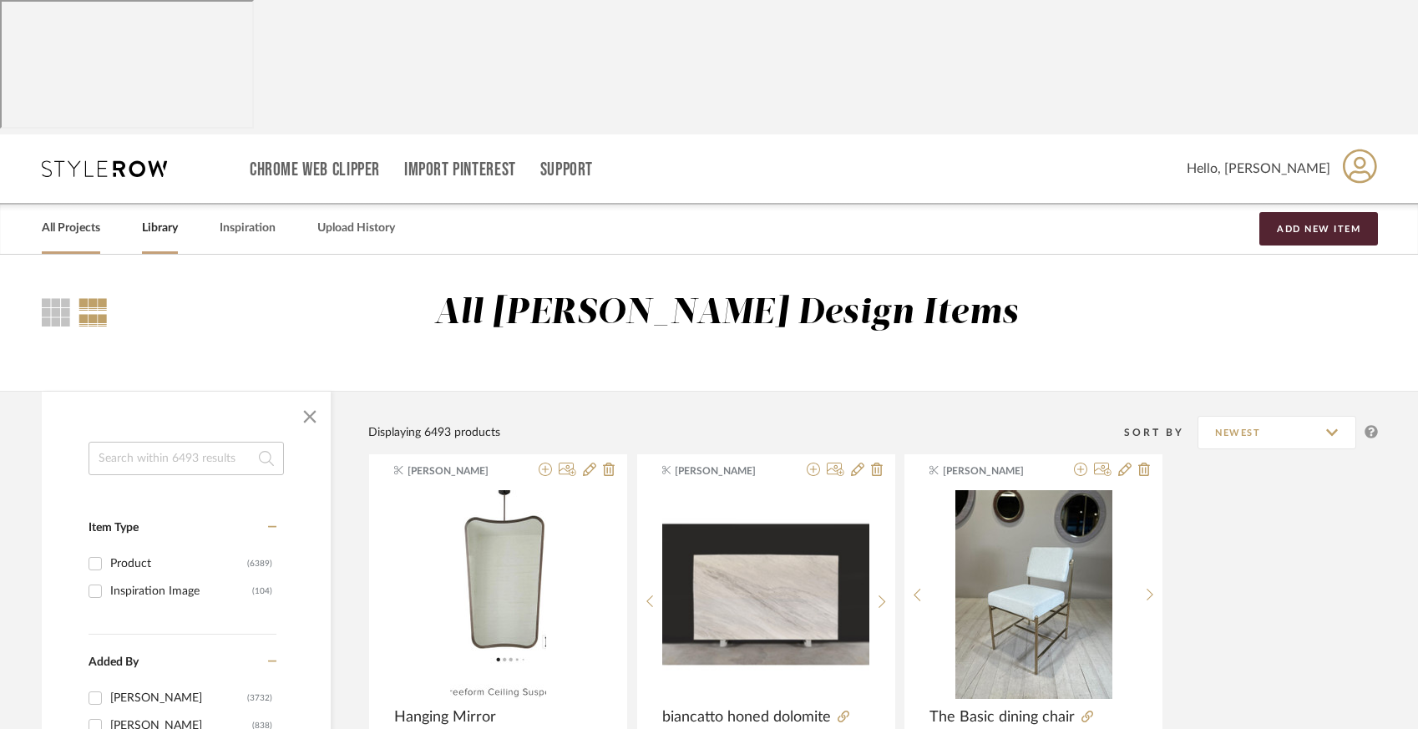
click at [79, 217] on link "All Projects" at bounding box center [71, 228] width 58 height 23
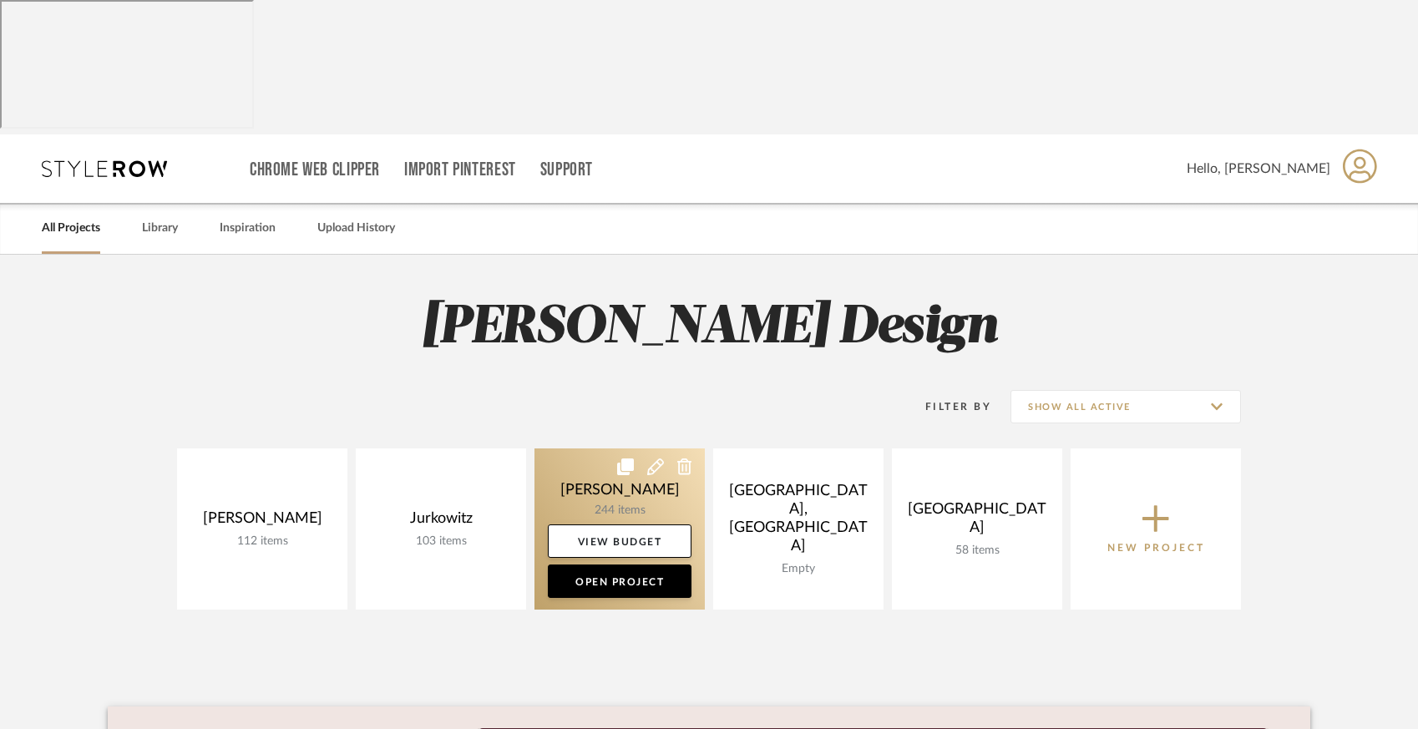
click at [641, 448] on link at bounding box center [619, 528] width 170 height 161
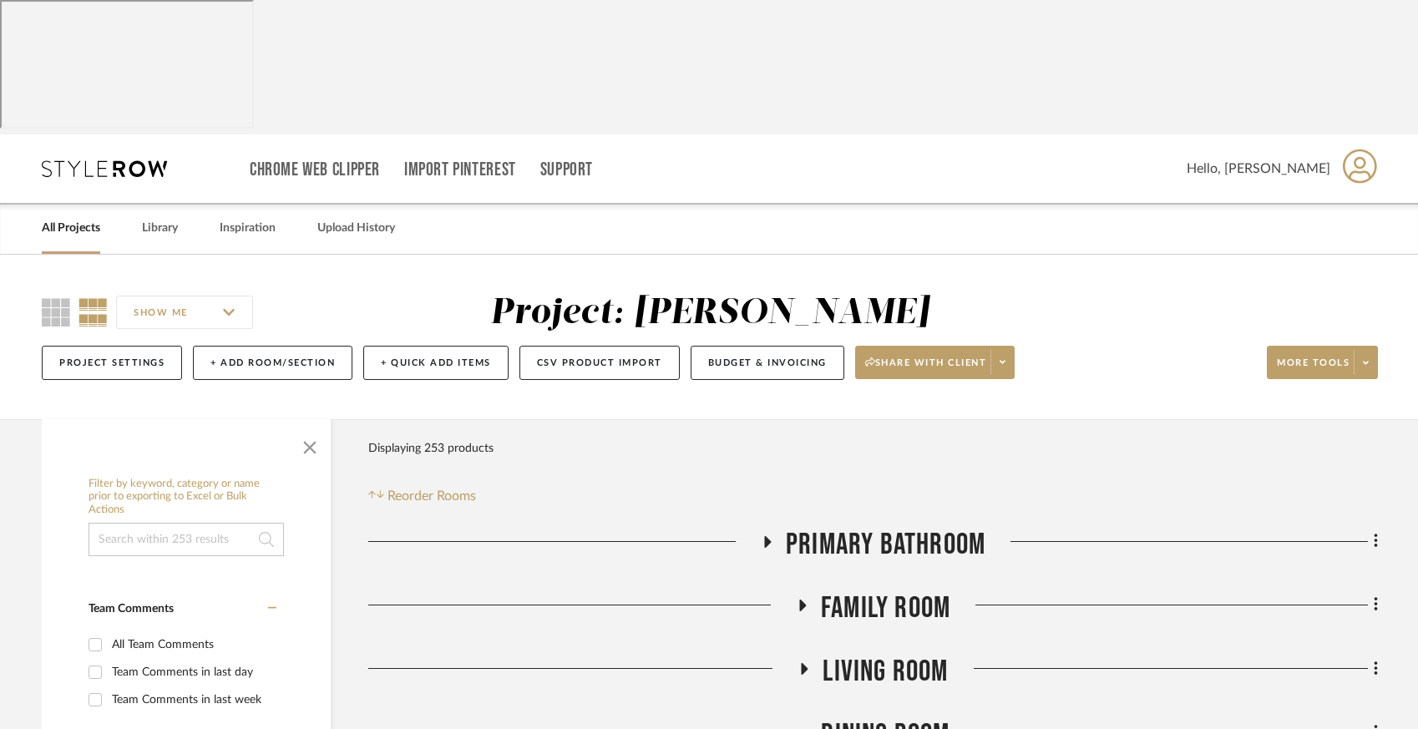
click at [805, 662] on icon at bounding box center [804, 668] width 20 height 13
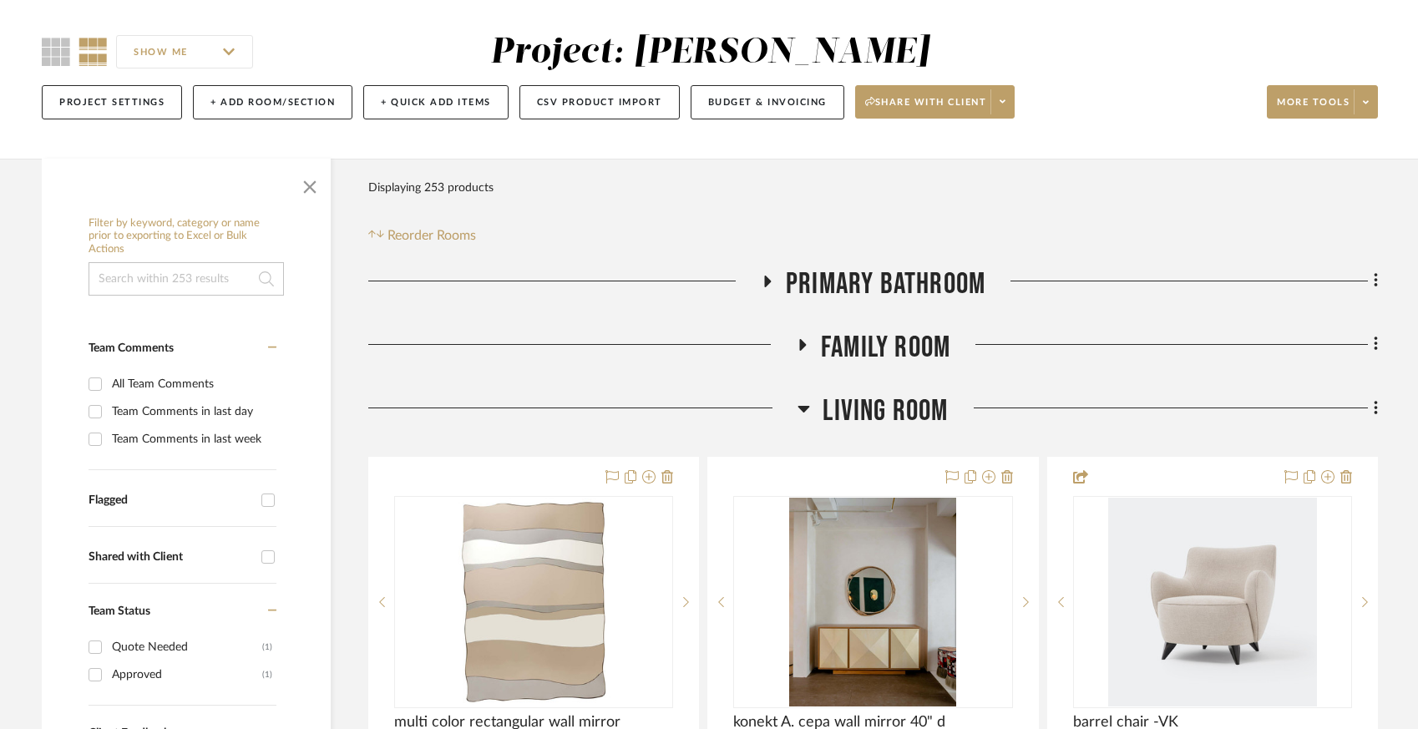
scroll to position [275, 0]
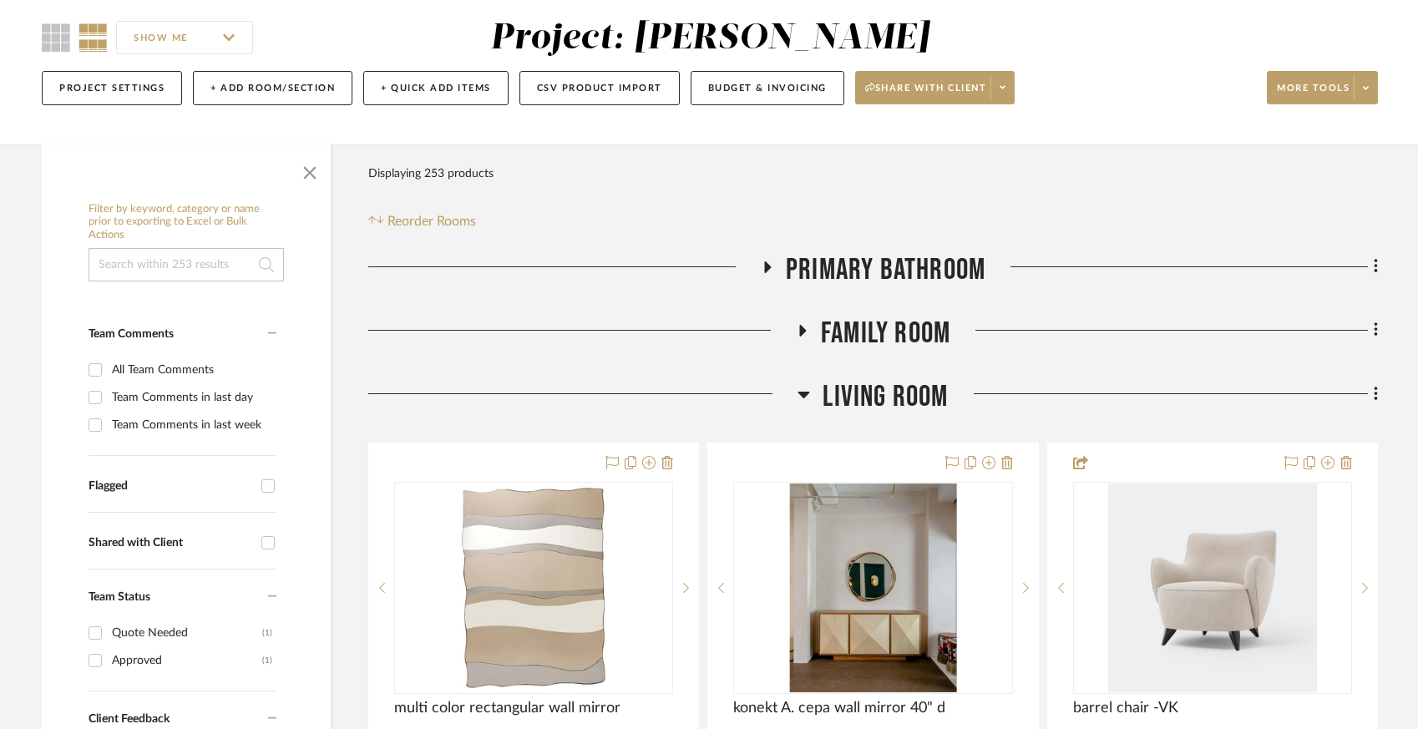
click at [803, 392] on icon at bounding box center [804, 395] width 12 height 7
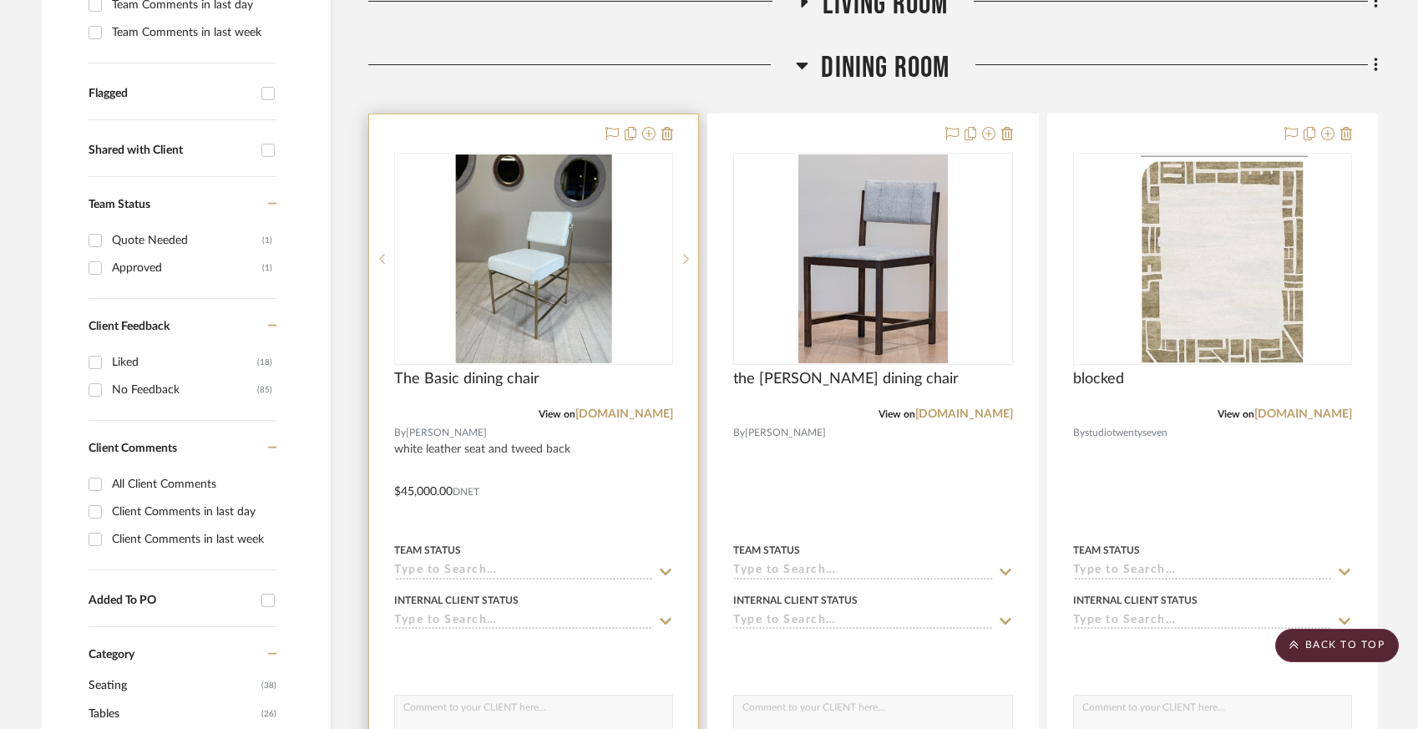
scroll to position [665, 0]
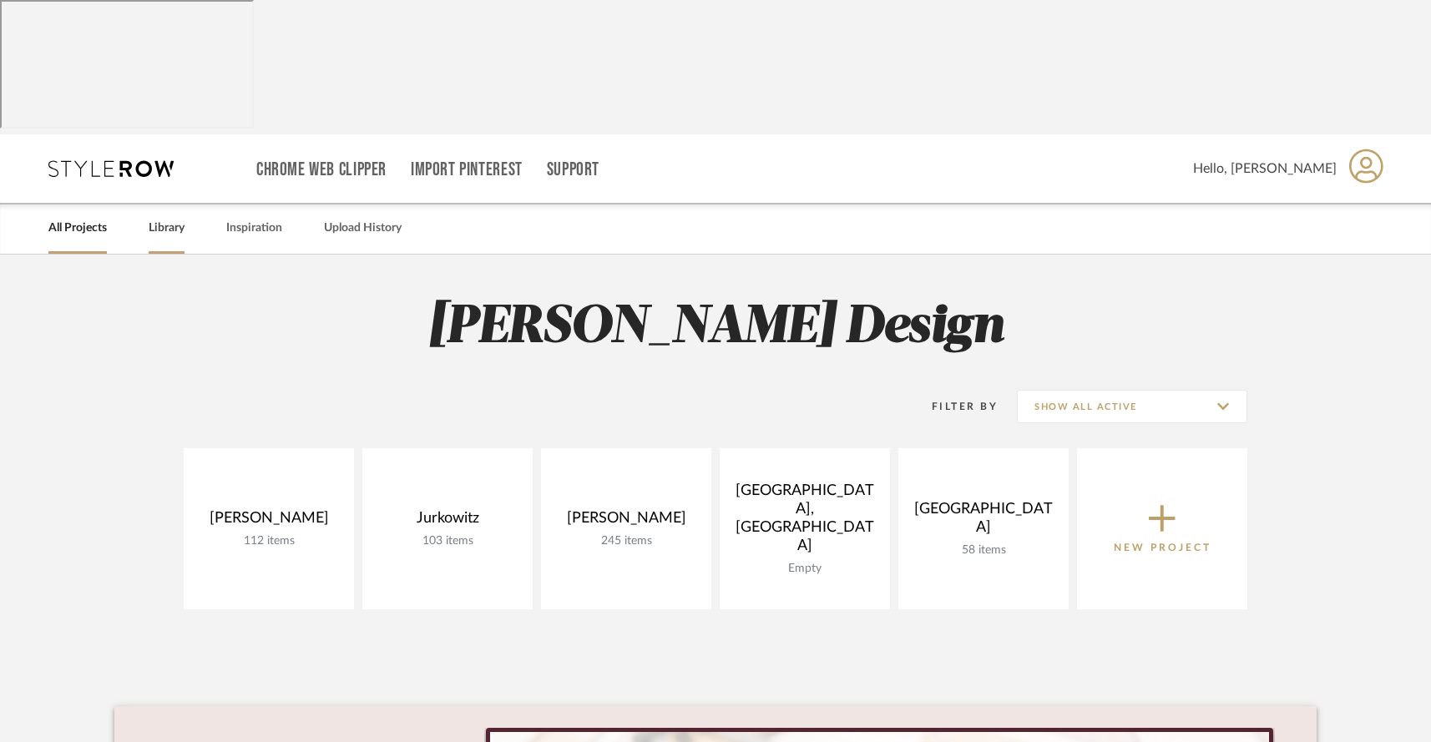
click at [166, 217] on link "Library" at bounding box center [167, 228] width 36 height 23
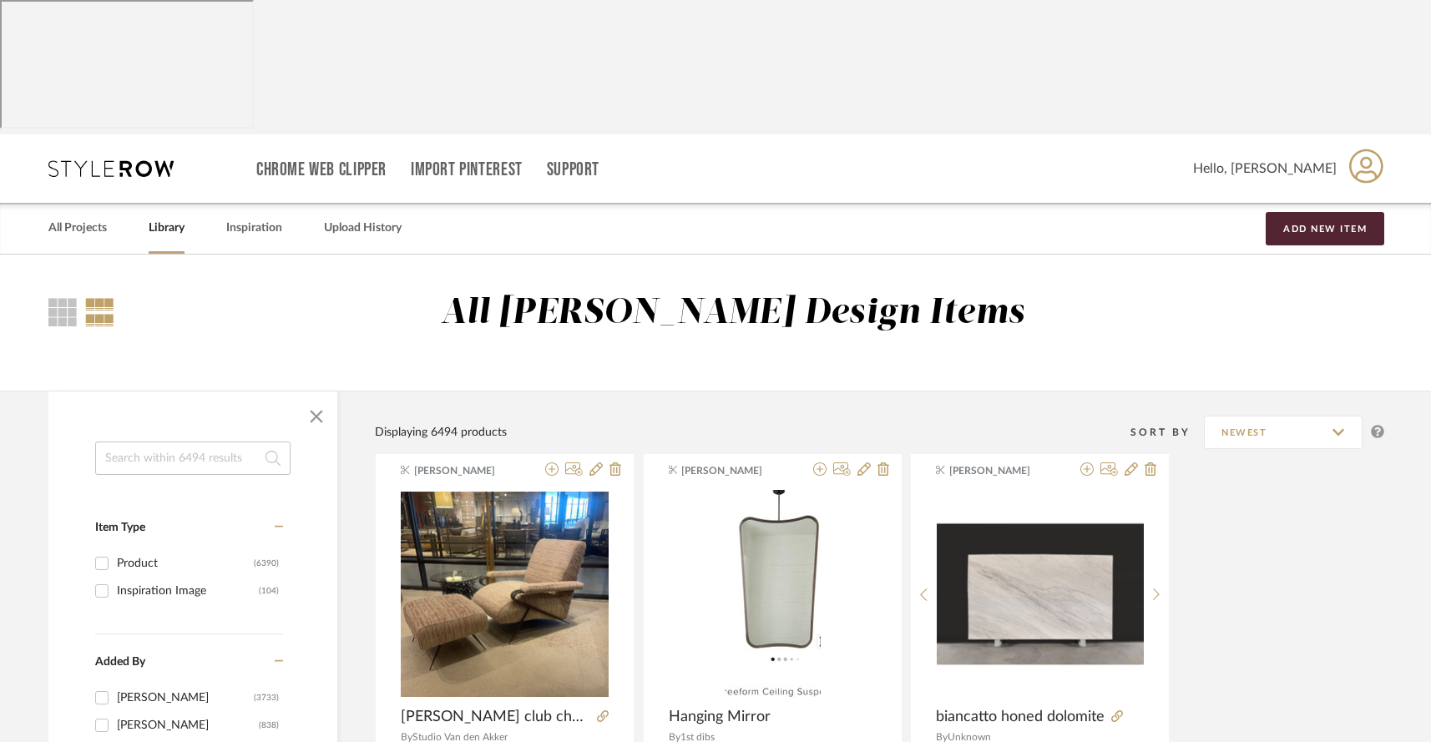
click at [165, 217] on link "Library" at bounding box center [167, 228] width 36 height 23
click at [130, 442] on input at bounding box center [192, 458] width 195 height 33
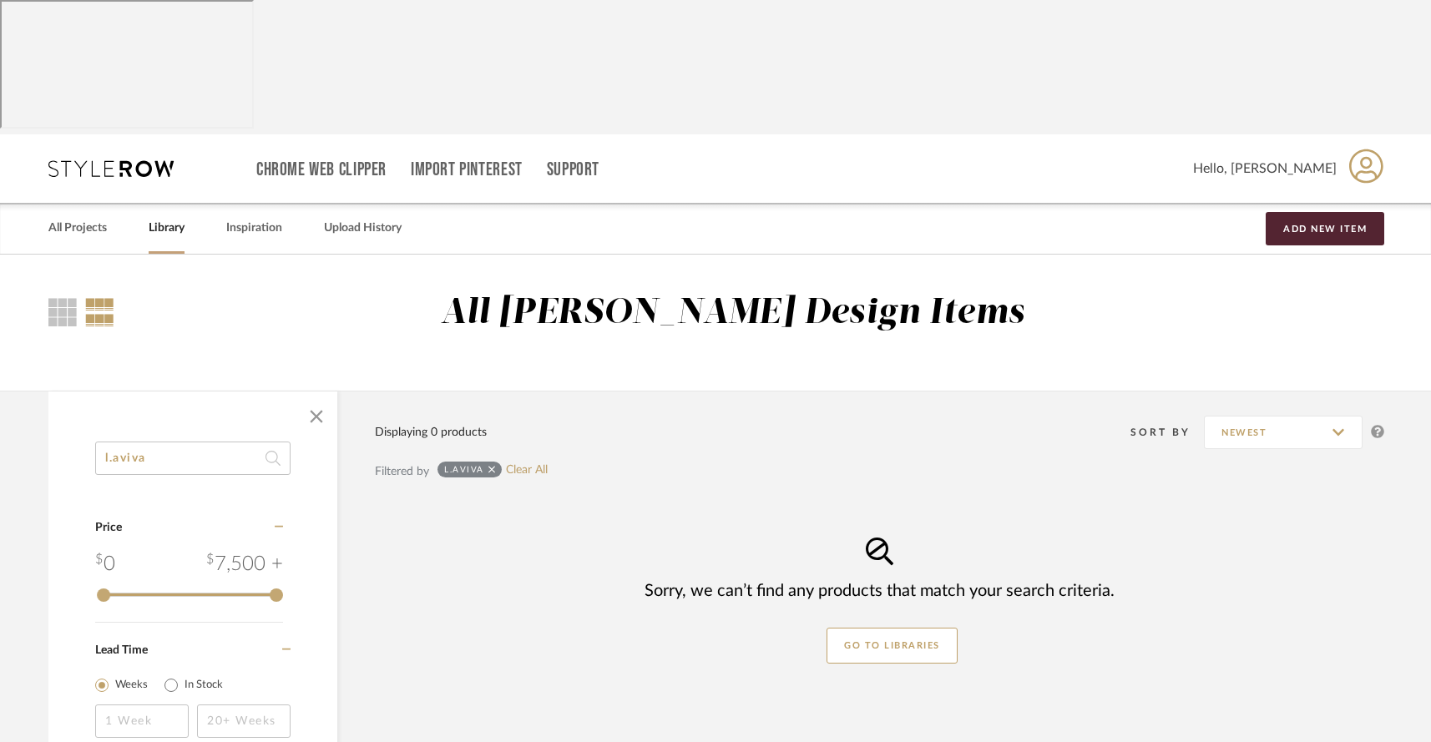
drag, startPoint x: 162, startPoint y: 337, endPoint x: 98, endPoint y: 320, distance: 66.4
click at [98, 442] on input "l.aviva" at bounding box center [192, 458] width 195 height 33
type input "chandelier"
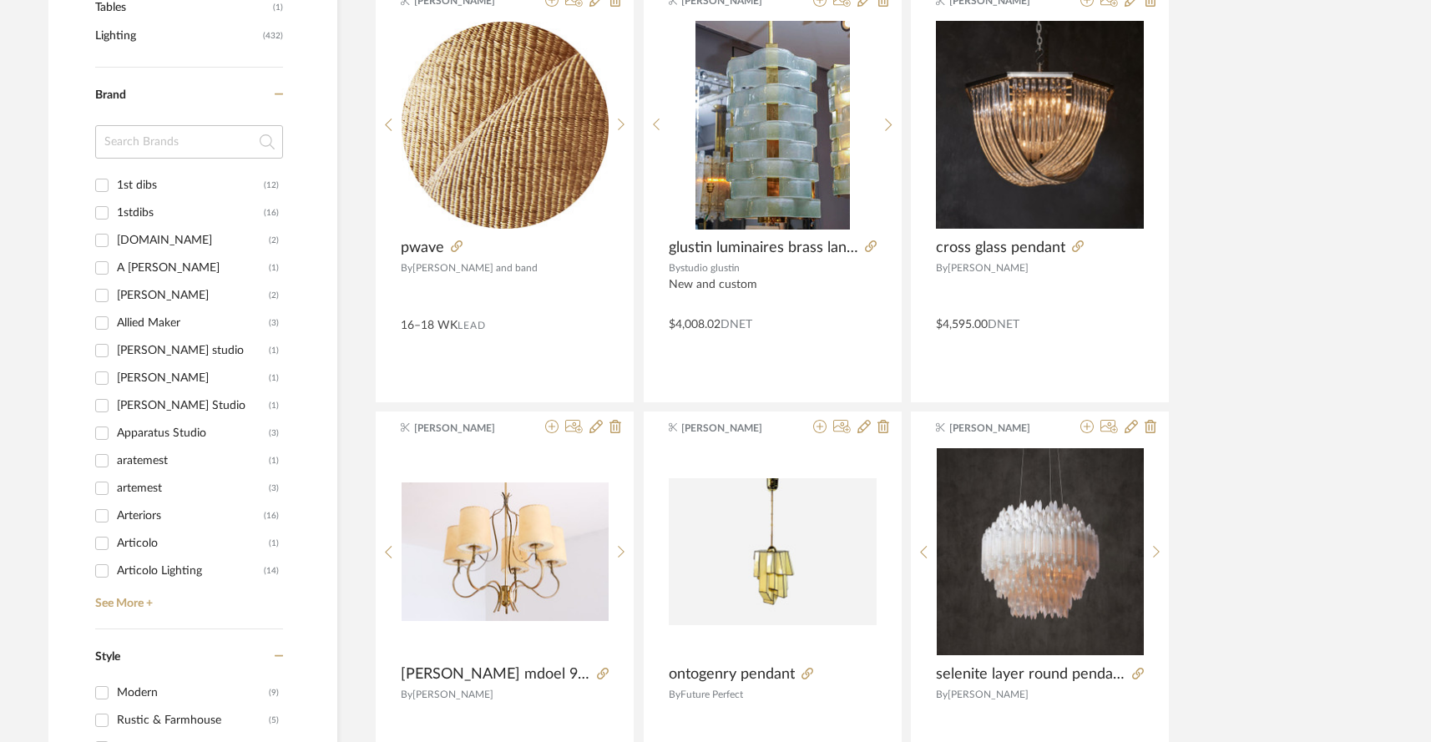
scroll to position [943, 0]
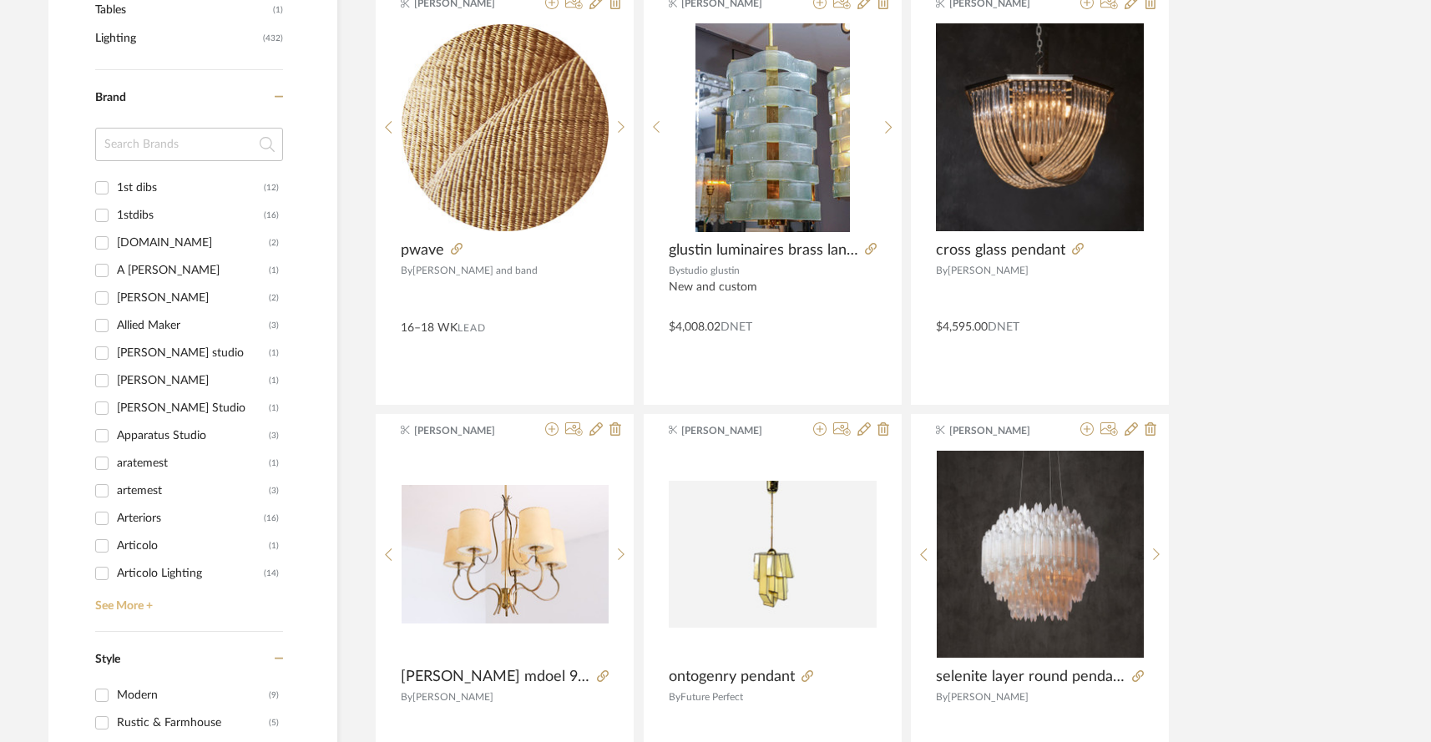
click at [128, 587] on link "See More +" at bounding box center [187, 600] width 192 height 27
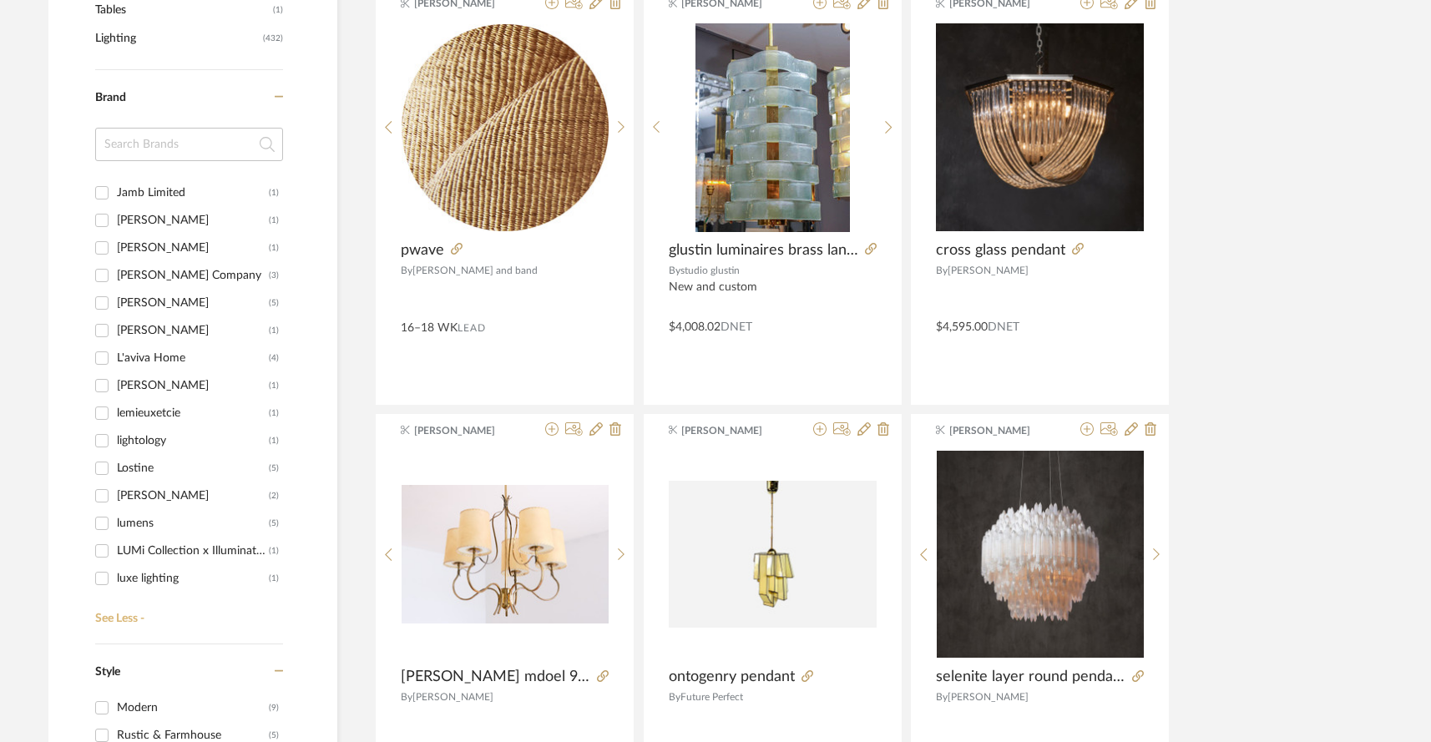
scroll to position [1922, 0]
click at [160, 373] on div "L'aviva Home" at bounding box center [193, 360] width 152 height 27
click at [115, 373] on input "L'aviva Home (4)" at bounding box center [102, 360] width 27 height 27
checkbox input "true"
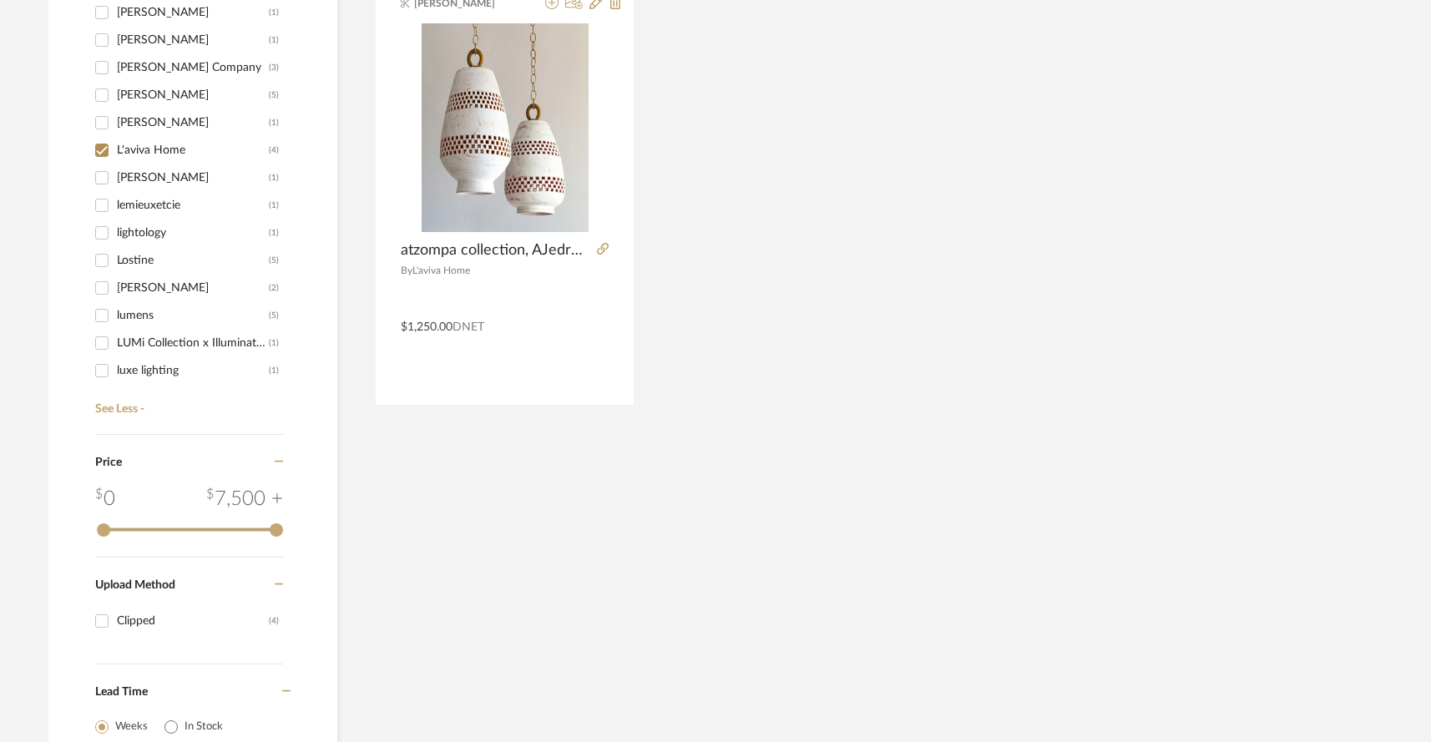
scroll to position [721, 0]
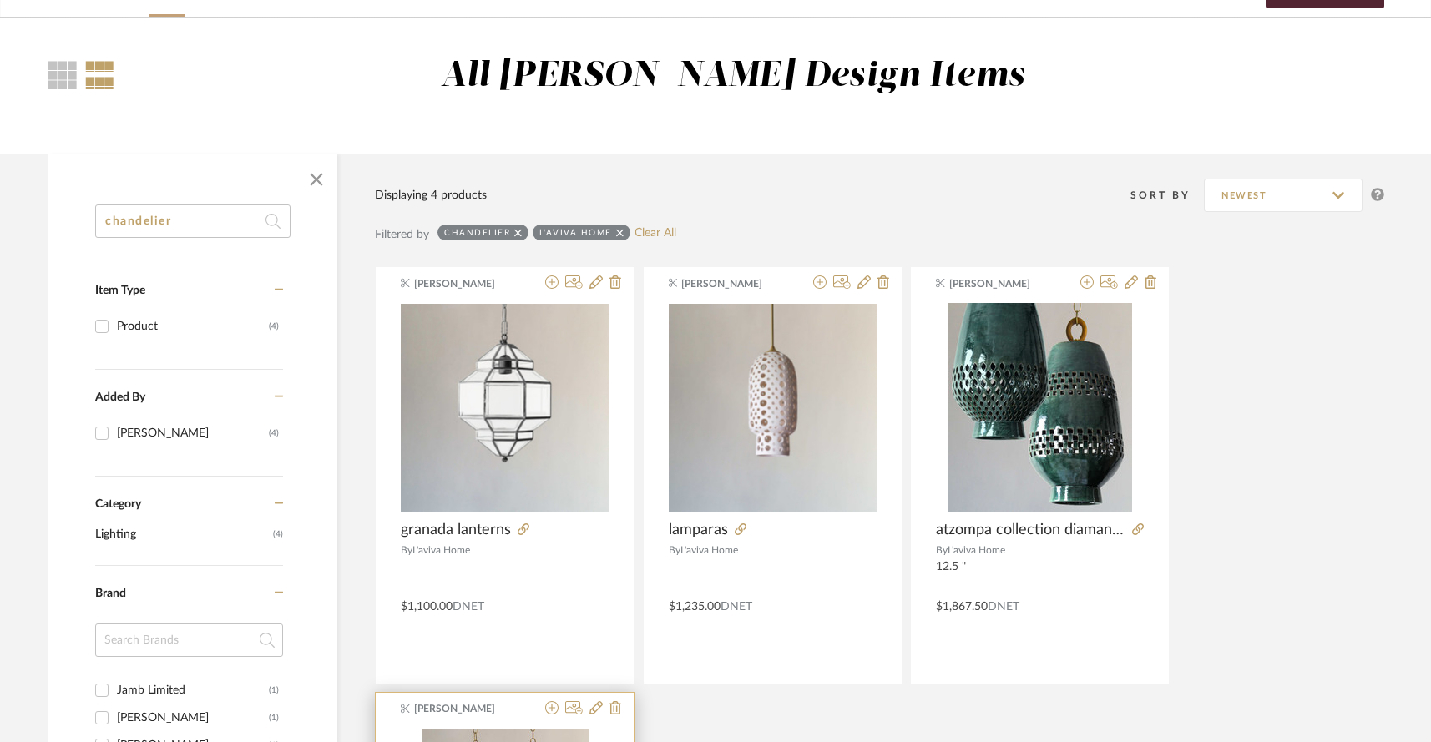
scroll to position [223, 0]
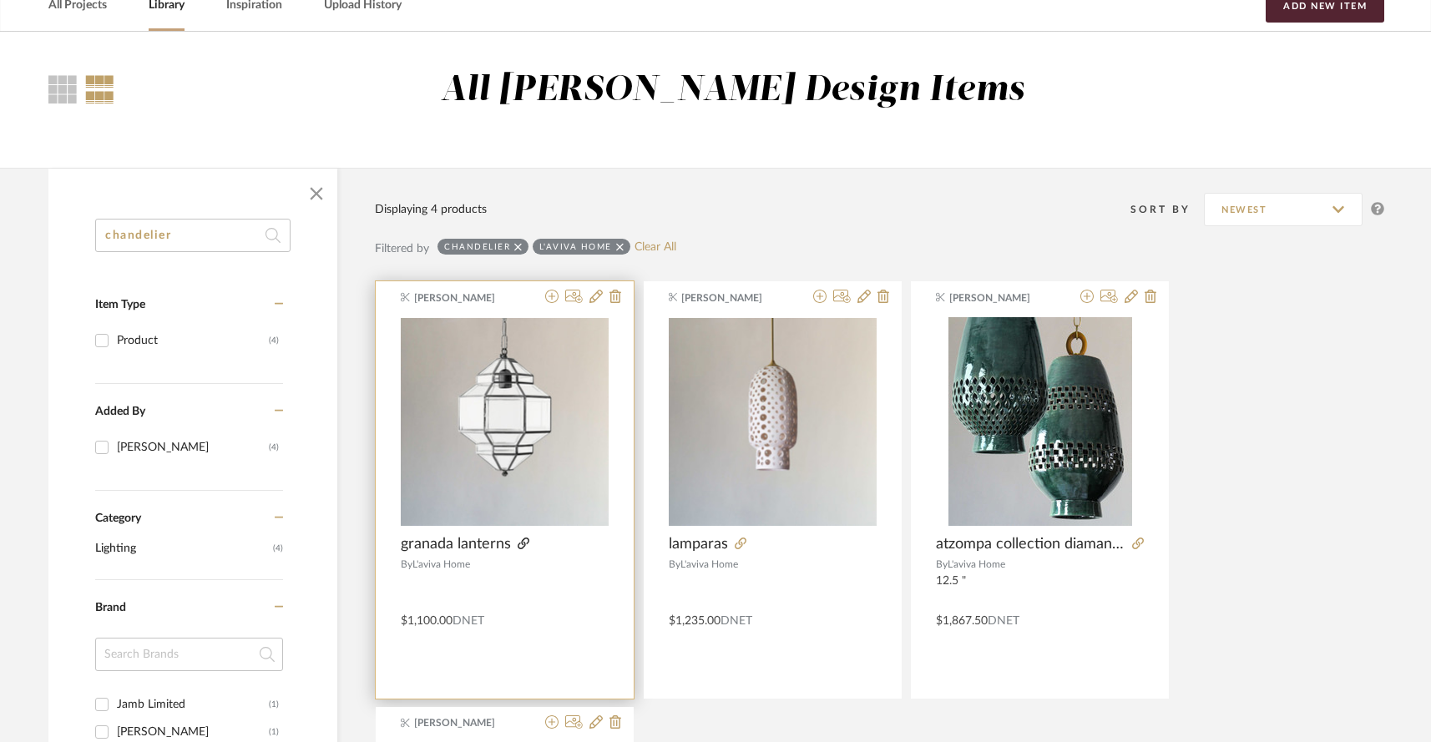
click at [520, 538] on icon at bounding box center [524, 544] width 12 height 12
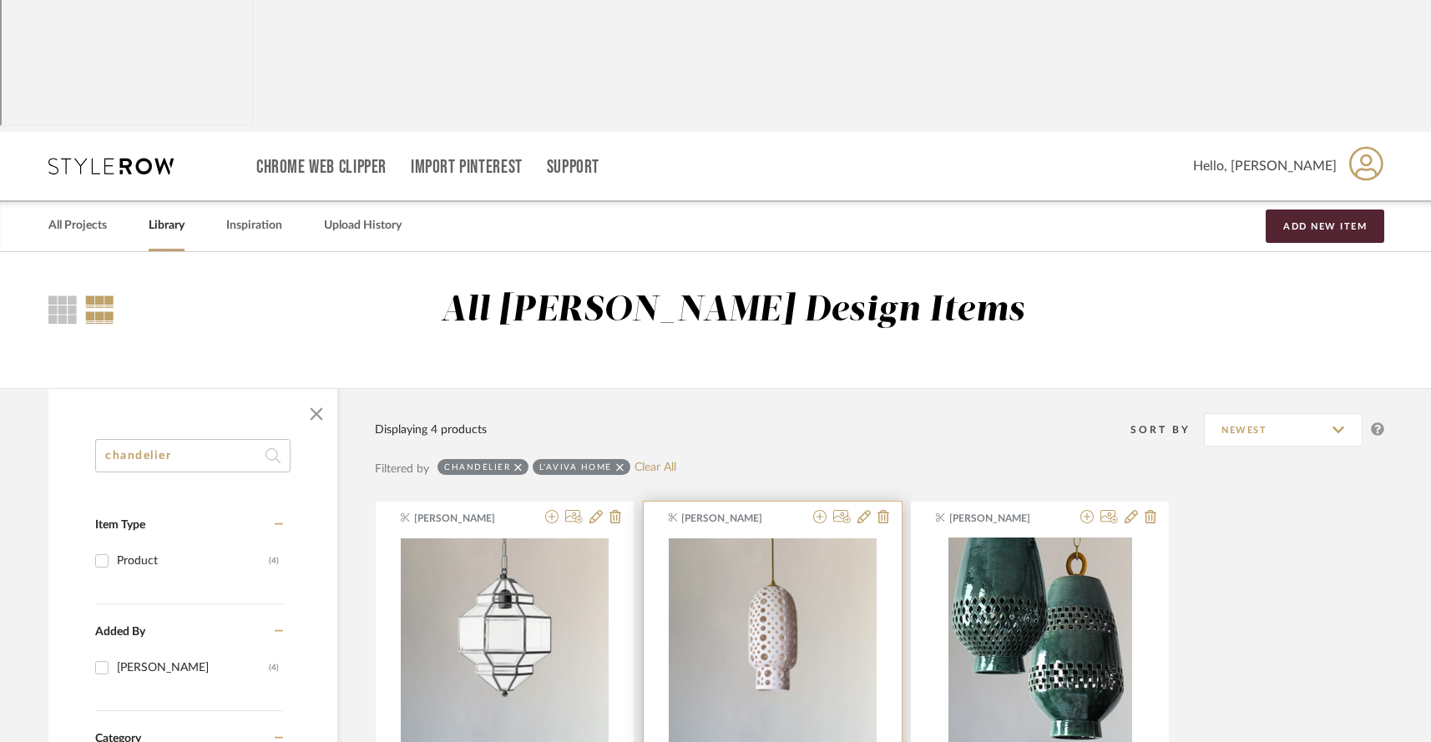
scroll to position [0, 0]
